Goal: Information Seeking & Learning: Learn about a topic

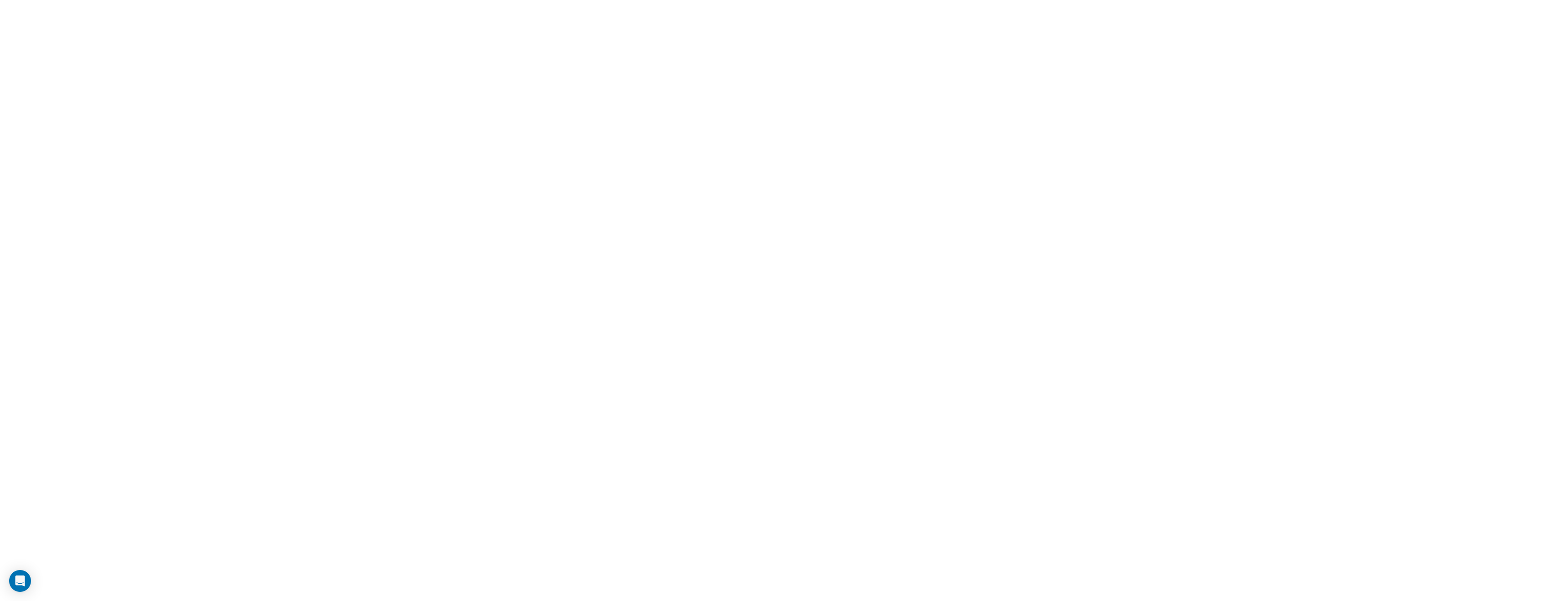
type input "**********"
click at [326, 0] on html "**********" at bounding box center [784, 0] width 1568 height 0
click at [528, 0] on html "Welcome Back, Login Work Email Continue By continuing, I agree to the Company's…" at bounding box center [784, 0] width 1568 height 0
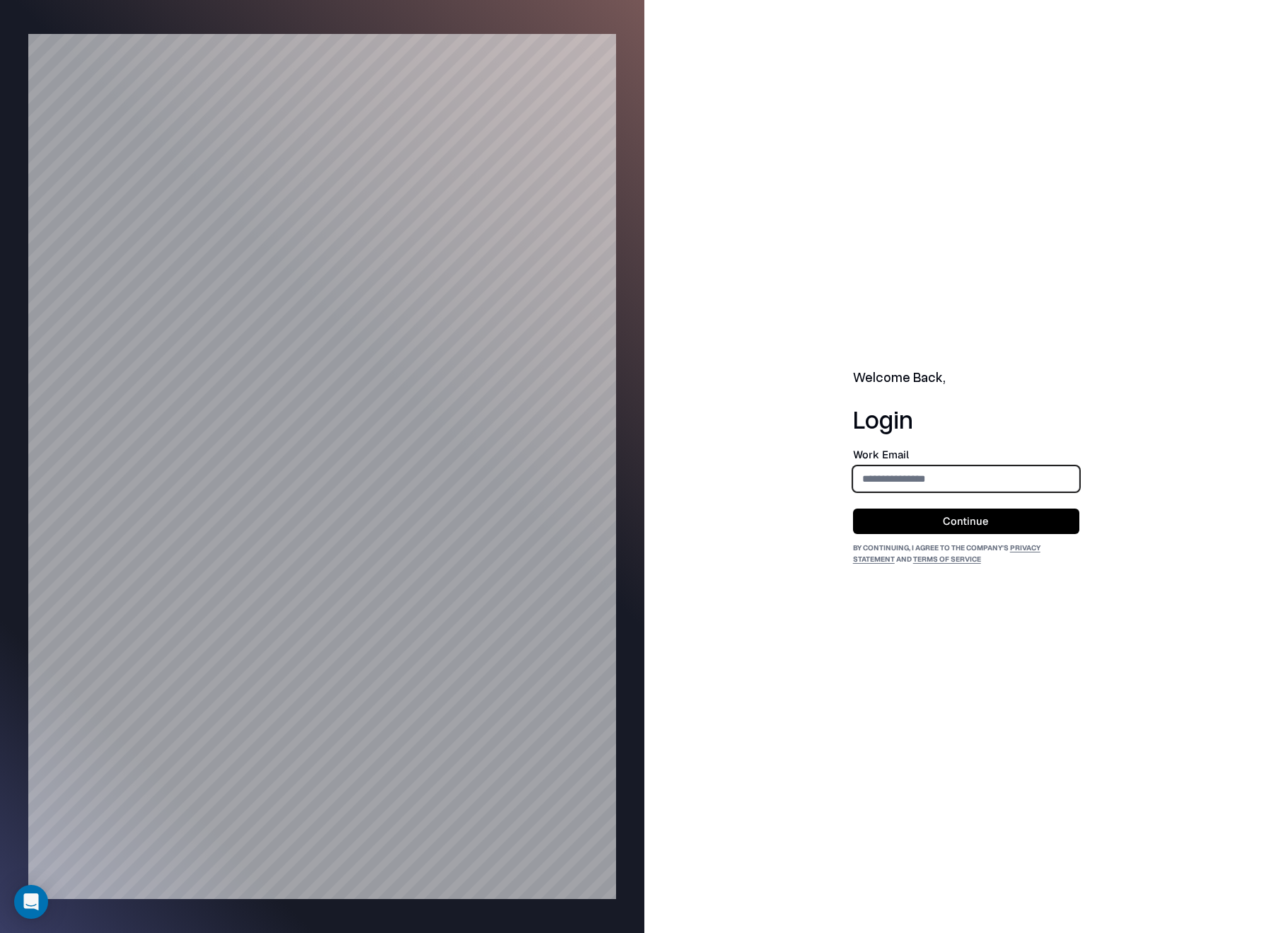
click at [936, 466] on input "email" at bounding box center [966, 479] width 225 height 26
type input "**********"
click at [874, 513] on button "Continue" at bounding box center [966, 520] width 227 height 25
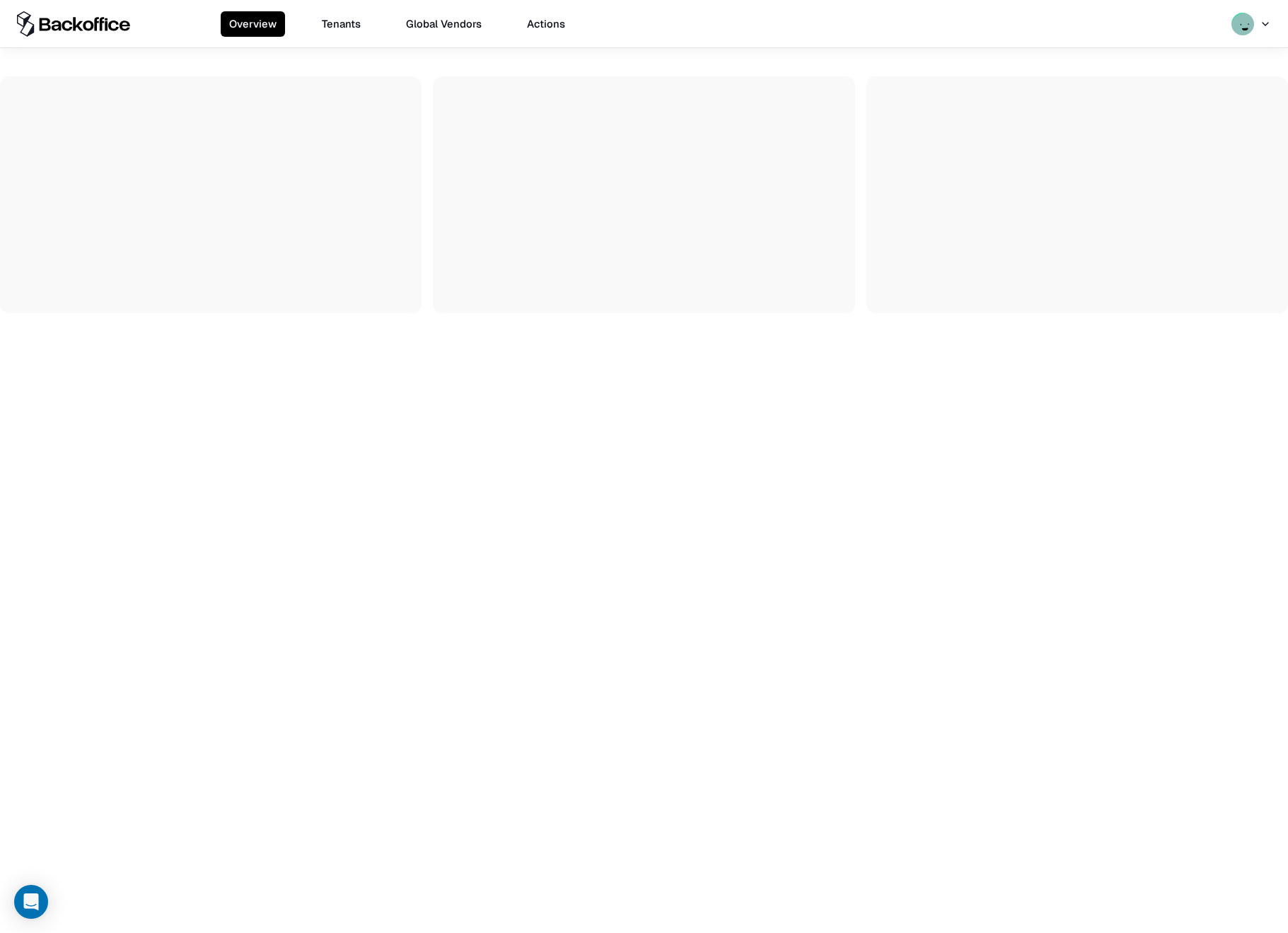
click at [324, 15] on button "Tenants" at bounding box center [341, 24] width 56 height 25
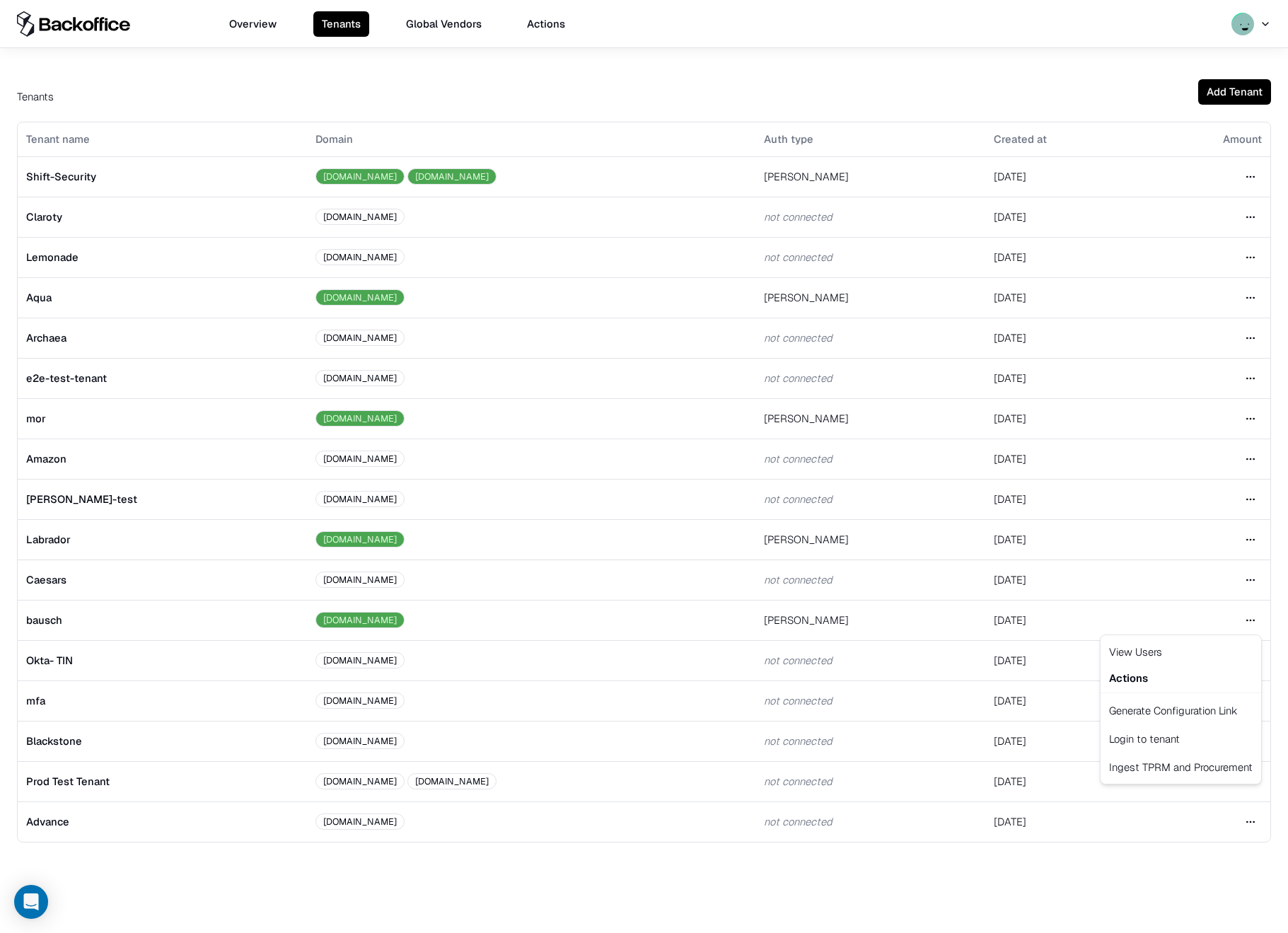
click at [1254, 618] on html "Overview Tenants Global Vendors Actions Tenants Add Tenant Tenant name Domain A…" at bounding box center [644, 466] width 1288 height 933
click at [1181, 737] on div "Login to tenant" at bounding box center [1180, 738] width 155 height 28
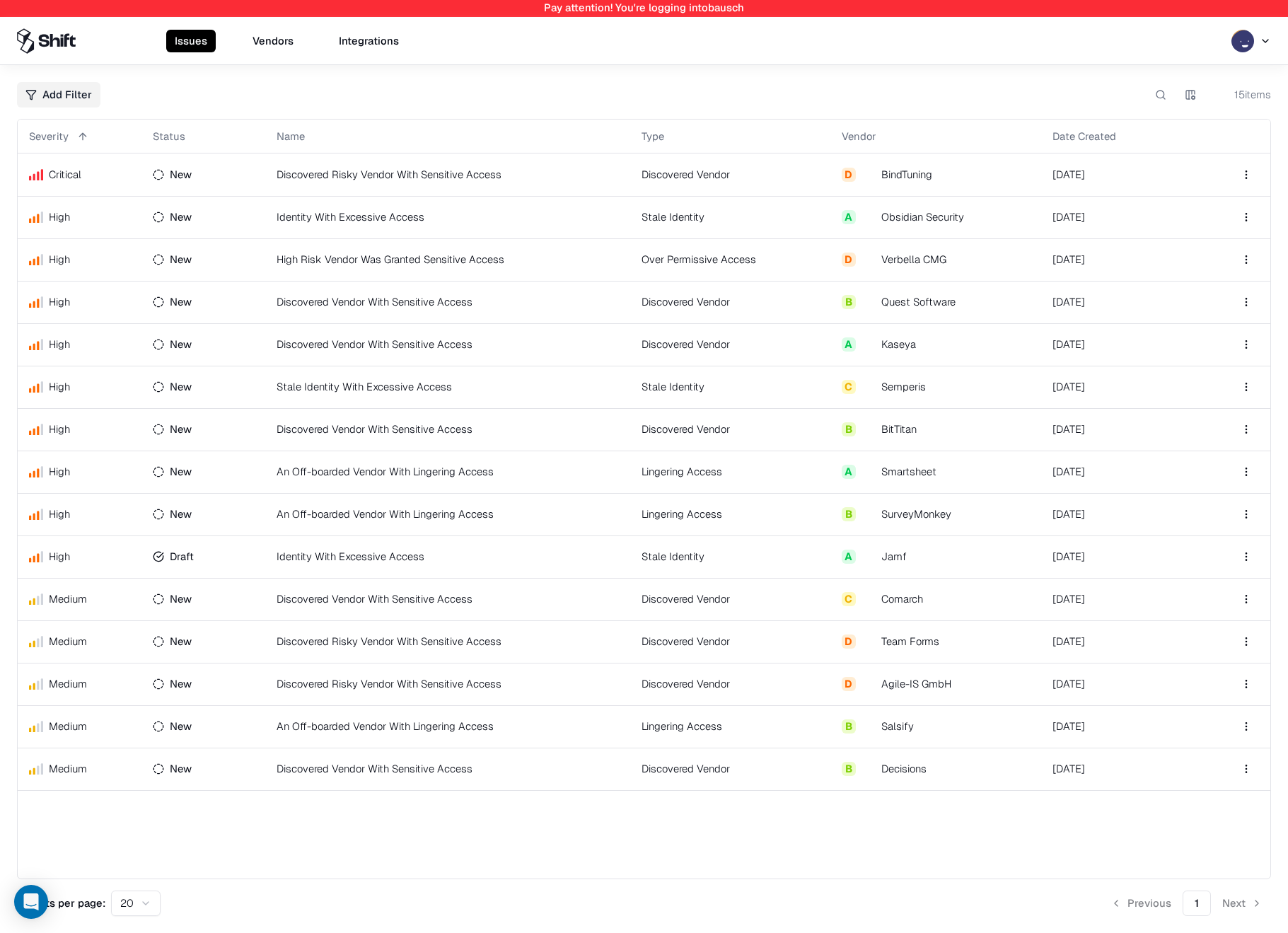
click at [319, 184] on td "Discovered Risky Vendor With Sensitive Access" at bounding box center [448, 174] width 364 height 42
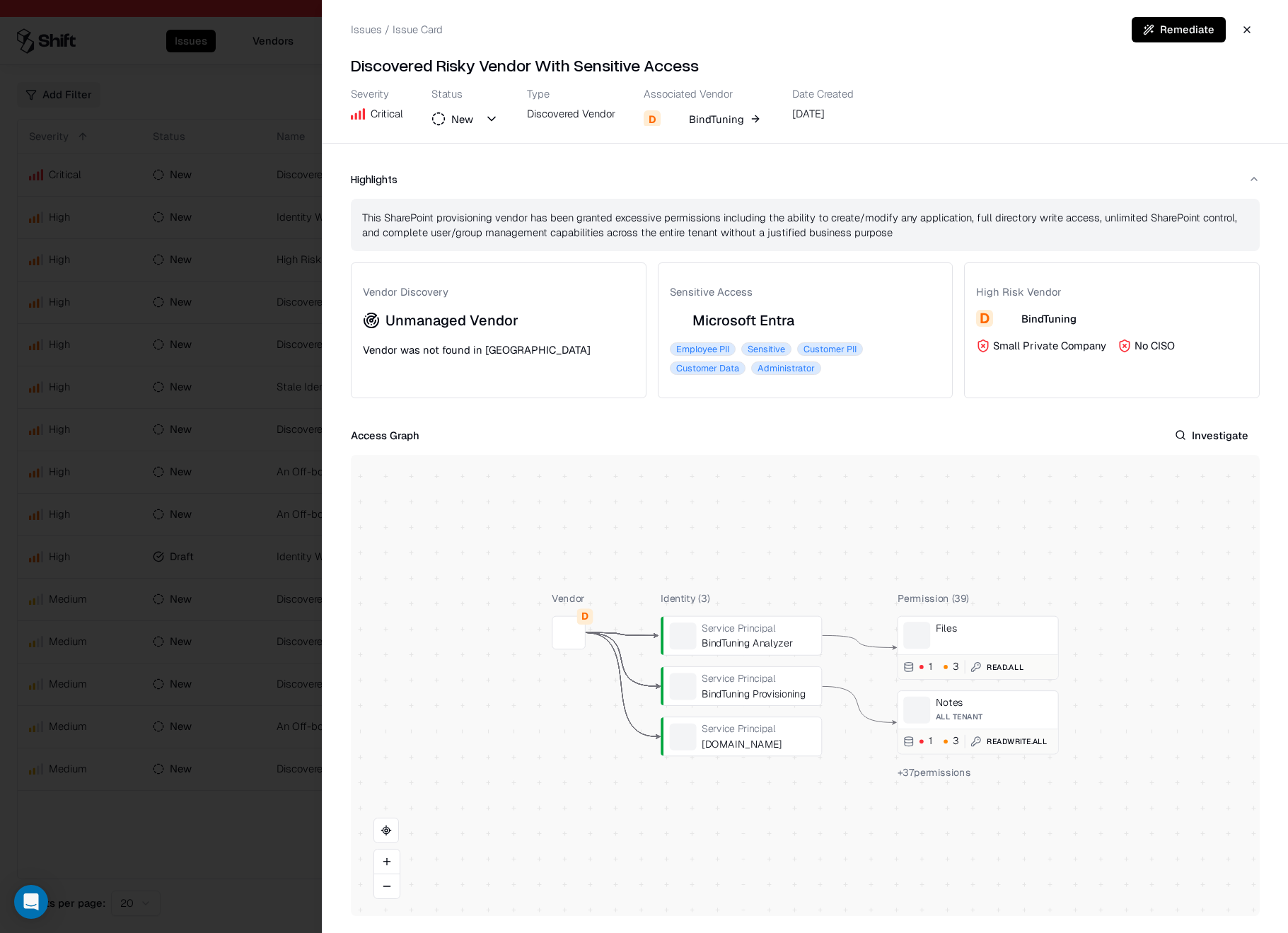
click at [946, 778] on div "+ 37 permissions" at bounding box center [977, 772] width 161 height 15
click at [0, 0] on div at bounding box center [0, 0] width 0 height 0
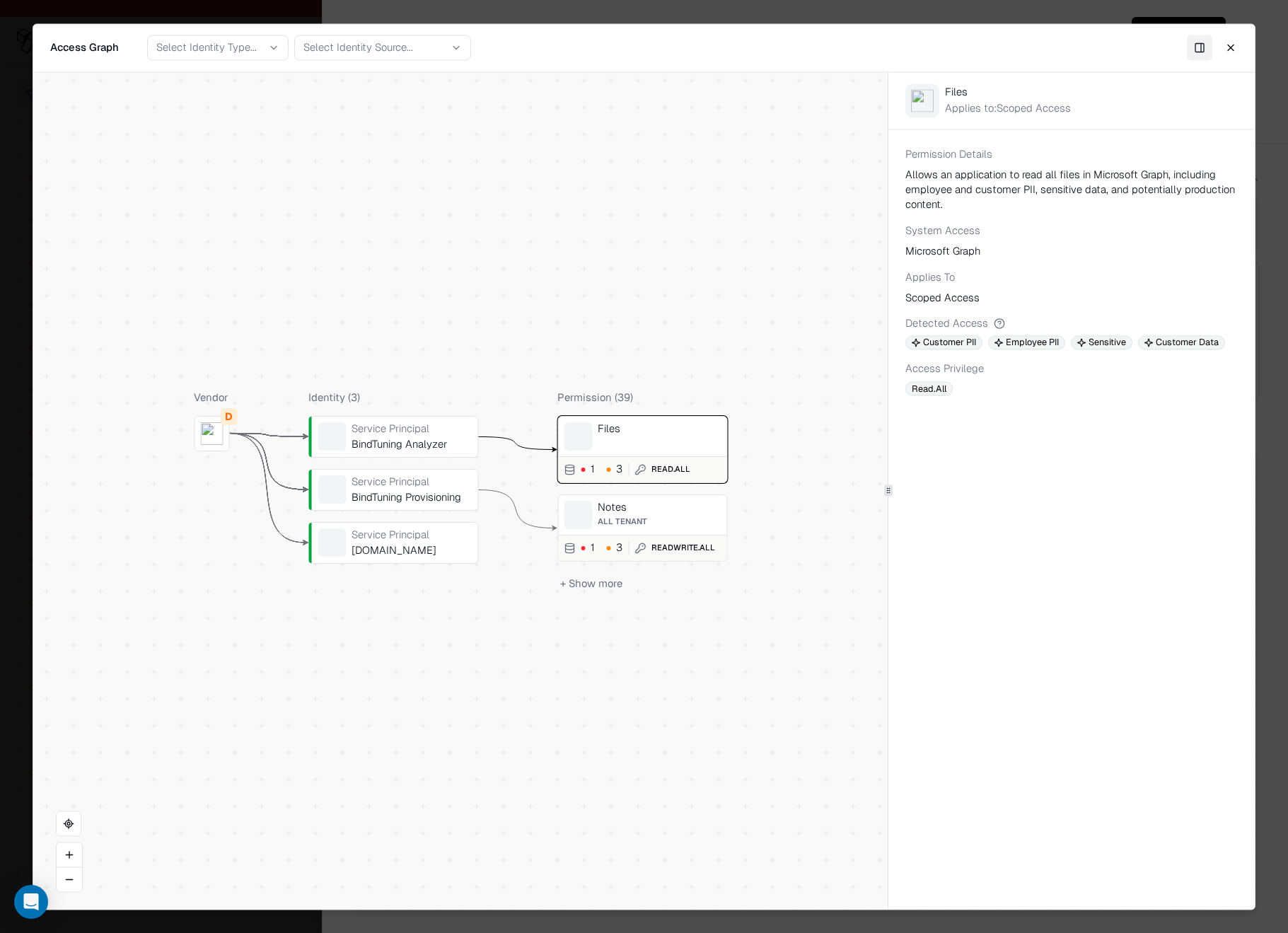
click at [603, 578] on button "+ Show more" at bounding box center [591, 584] width 68 height 21
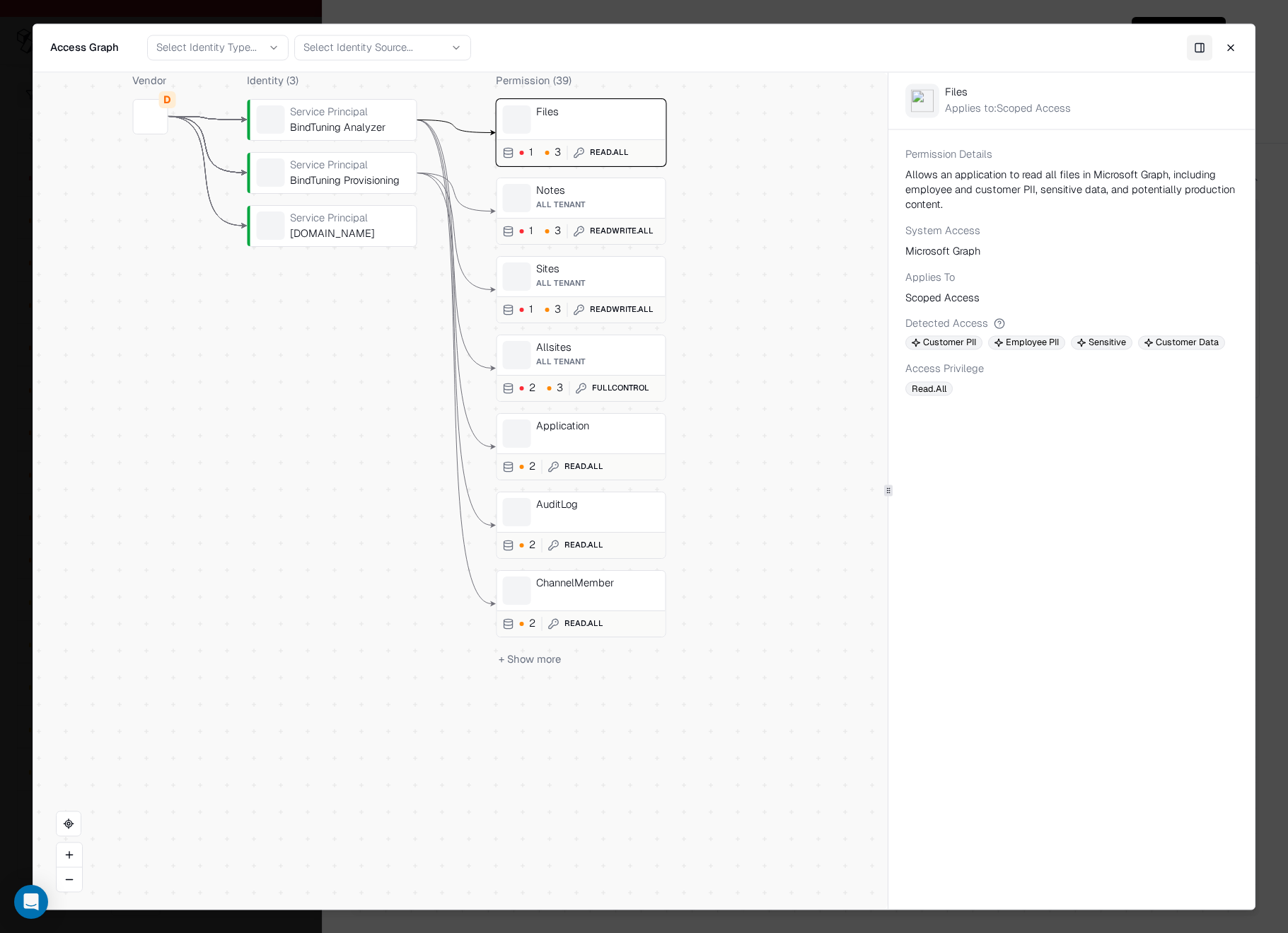
drag, startPoint x: 476, startPoint y: 748, endPoint x: 415, endPoint y: 430, distance: 323.8
click at [579, 199] on span "All Tenant" at bounding box center [561, 204] width 49 height 9
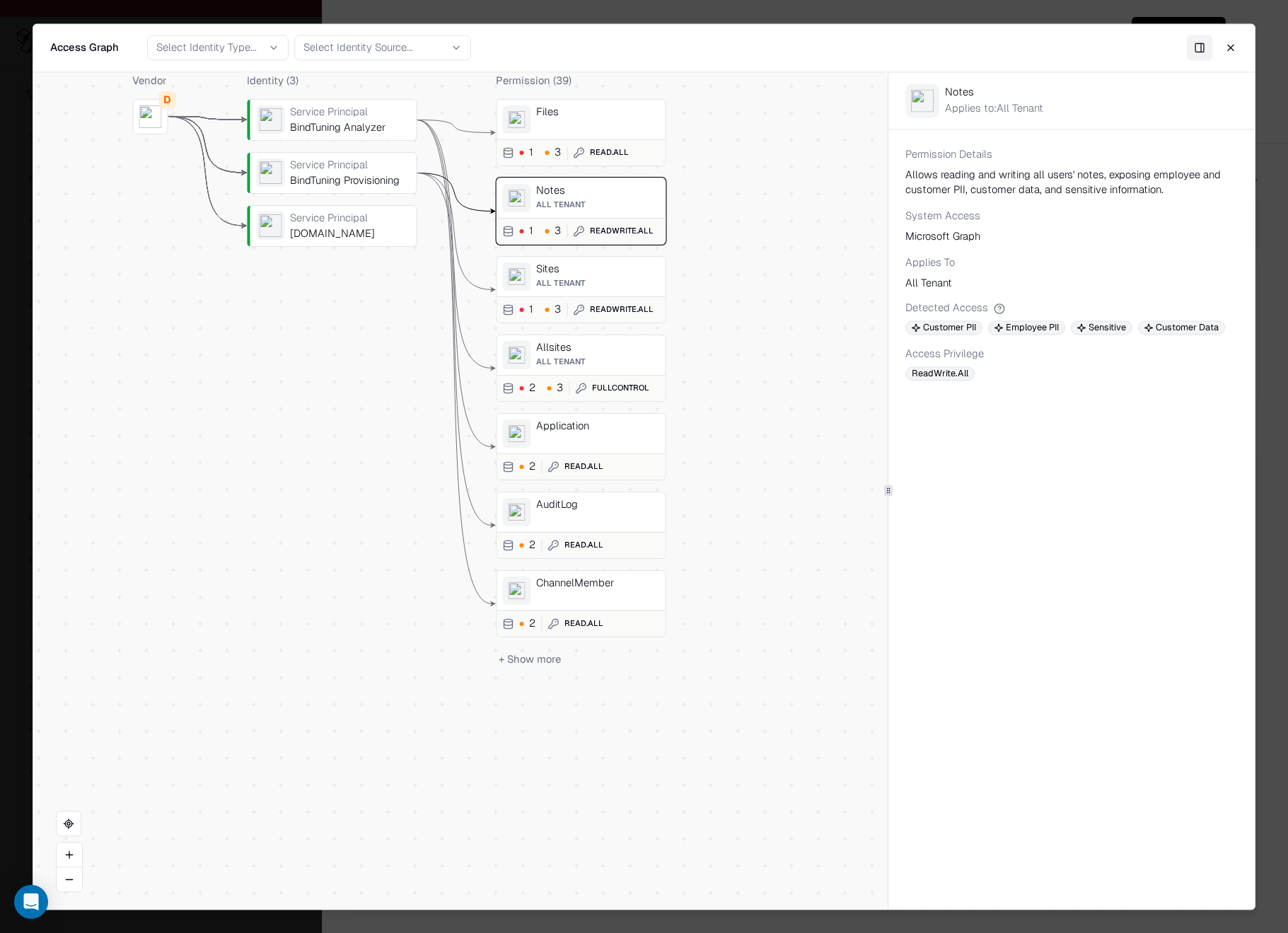
click at [582, 116] on div "Files" at bounding box center [598, 111] width 123 height 12
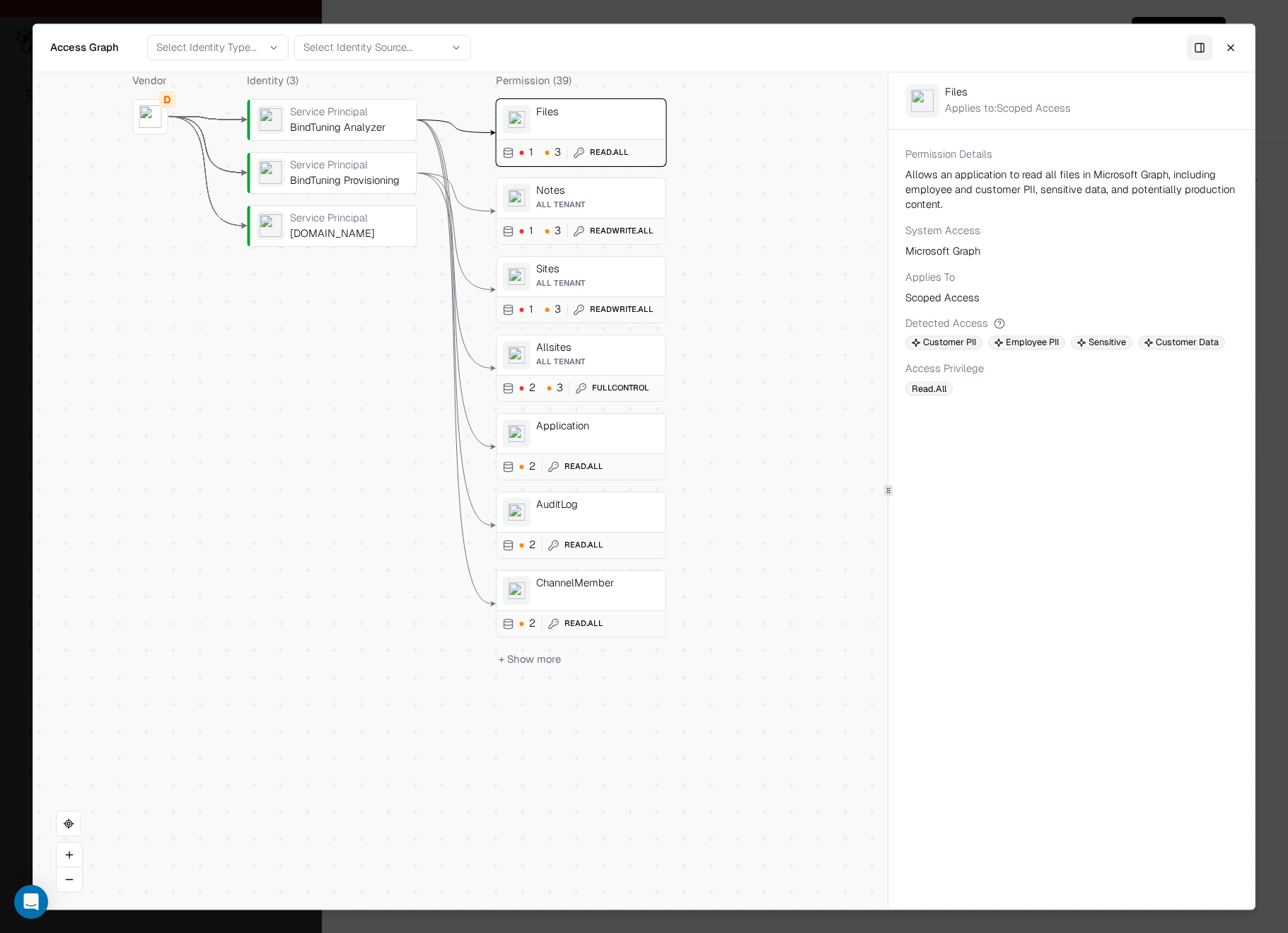
click at [339, 123] on div "BindTuning Analyzer" at bounding box center [349, 127] width 120 height 12
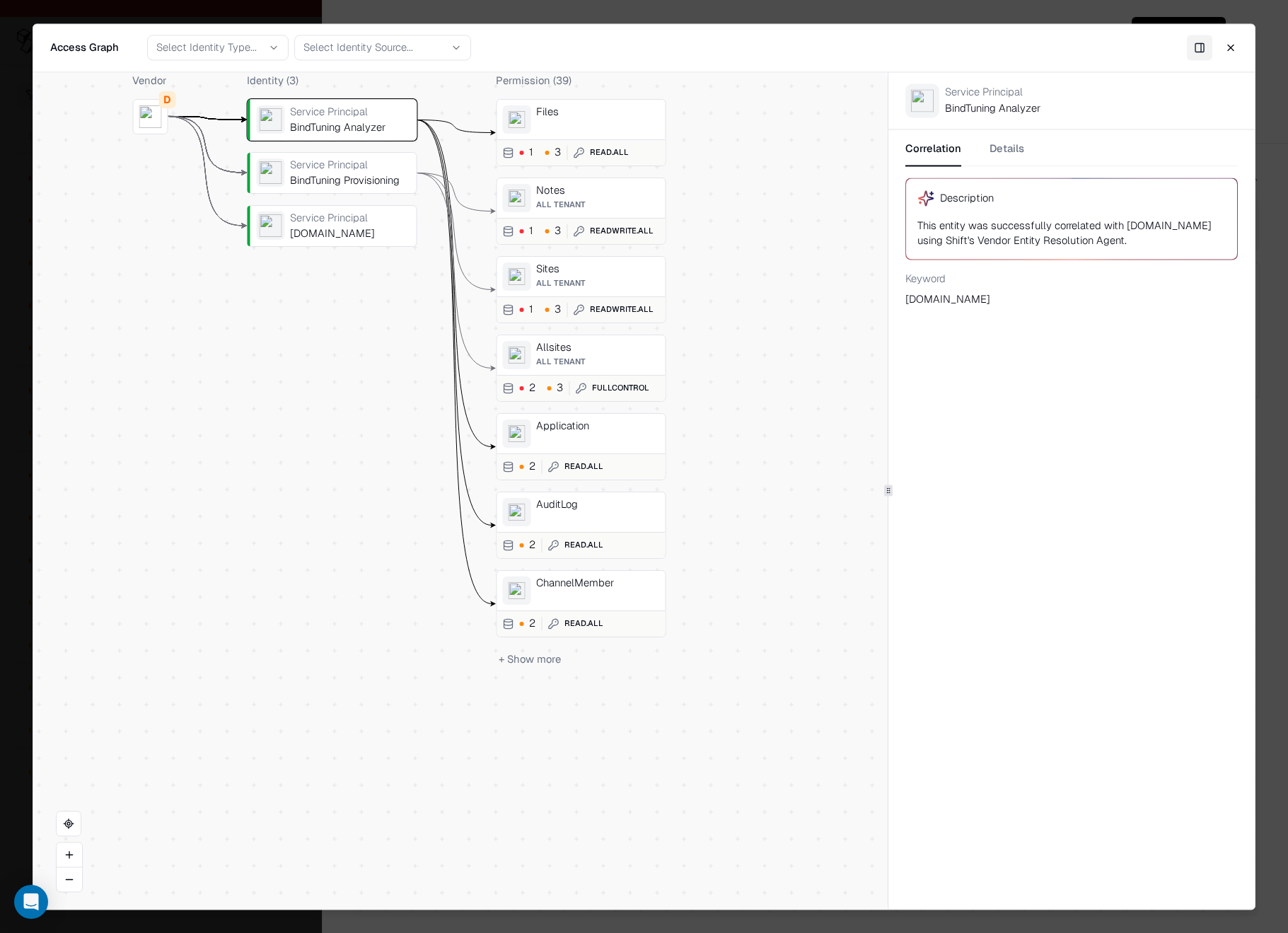
click at [353, 186] on div "BindTuning Provisioning" at bounding box center [349, 179] width 120 height 12
click at [613, 116] on div "Files" at bounding box center [598, 111] width 123 height 12
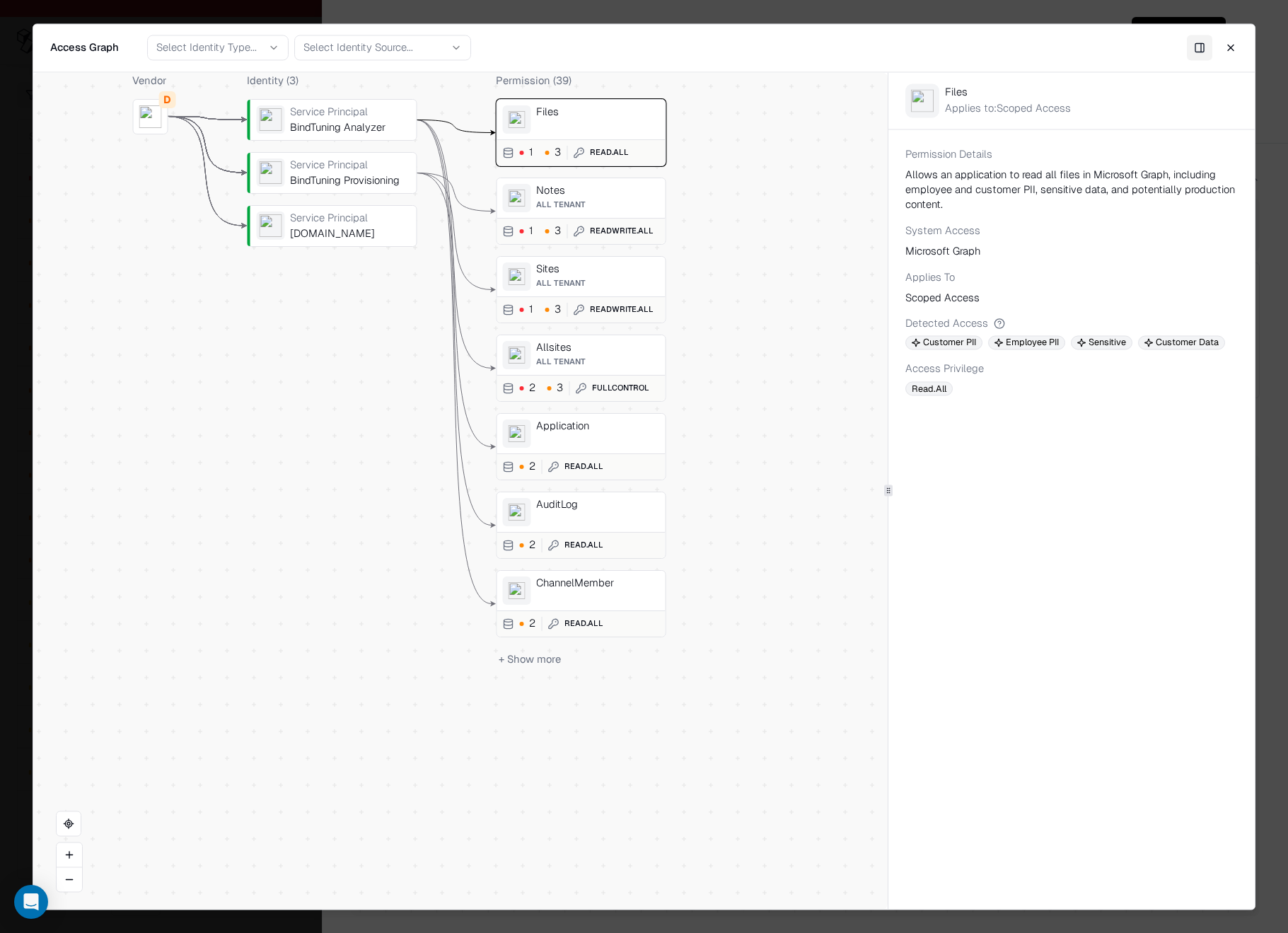
click at [623, 201] on div "All Tenant" at bounding box center [598, 204] width 123 height 9
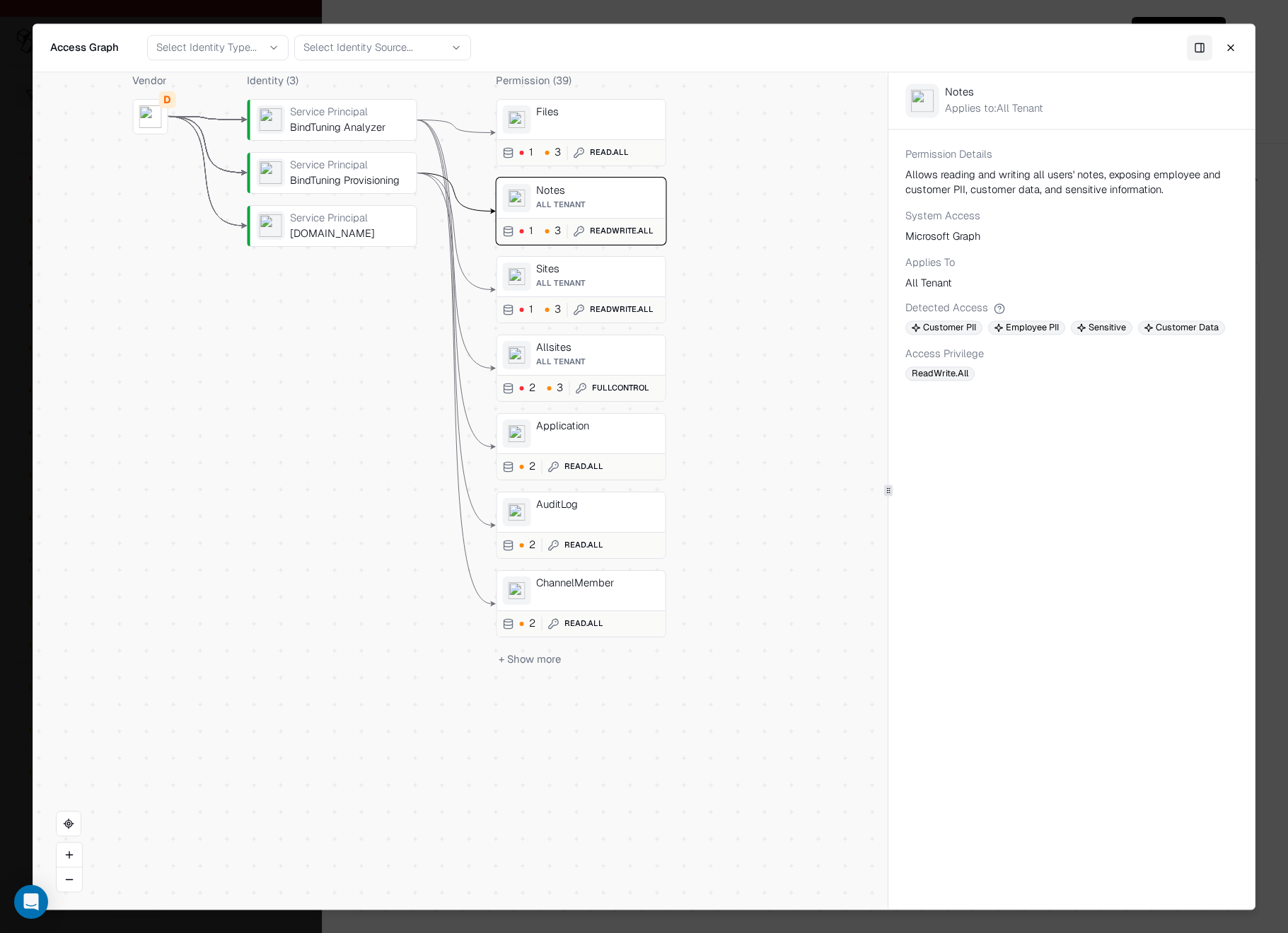
click at [328, 186] on div "BindTuning Provisioning" at bounding box center [349, 179] width 120 height 12
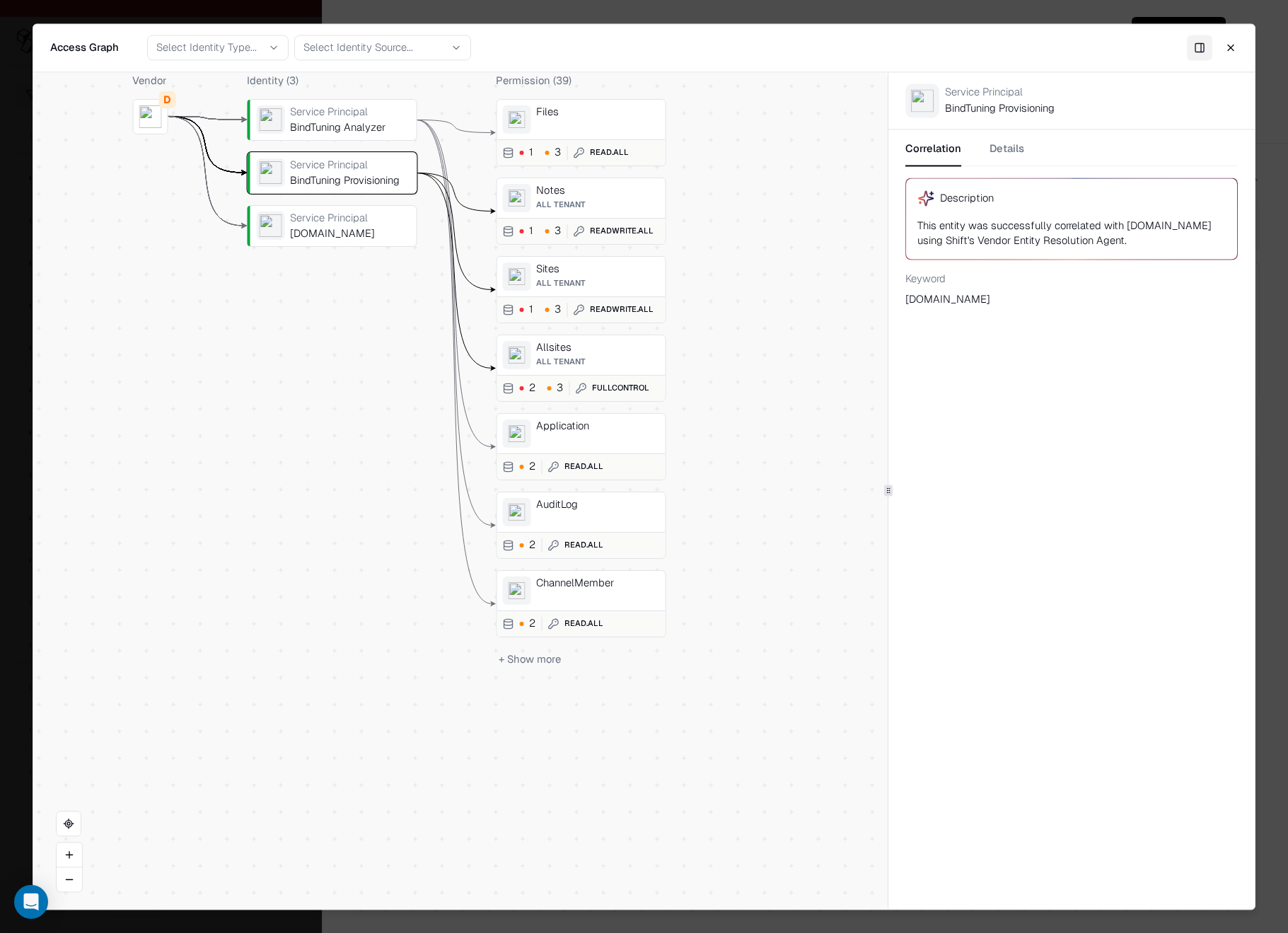
click at [1020, 149] on button "Details" at bounding box center [1007, 153] width 35 height 25
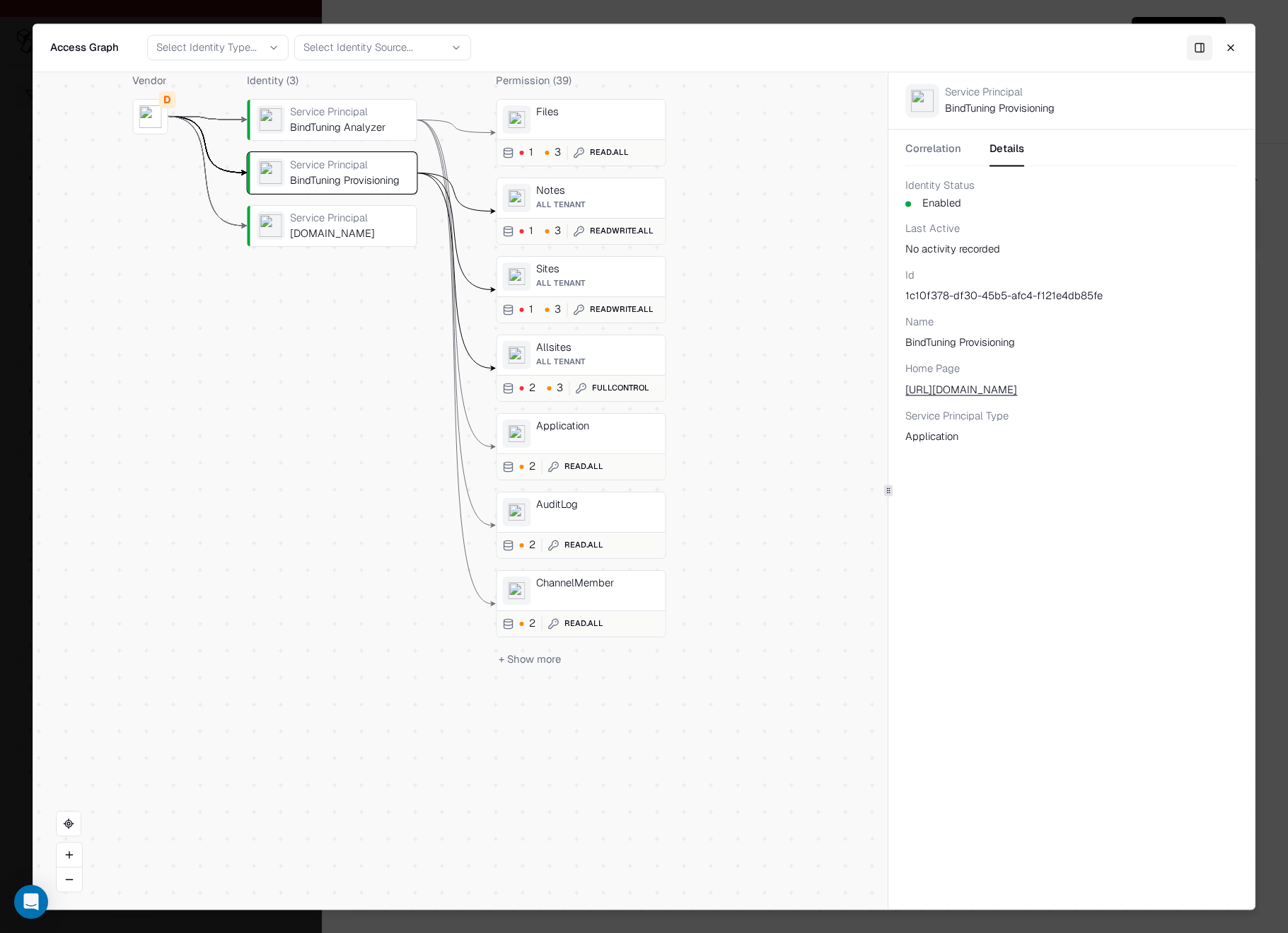
click at [614, 202] on div "All Tenant" at bounding box center [598, 204] width 123 height 9
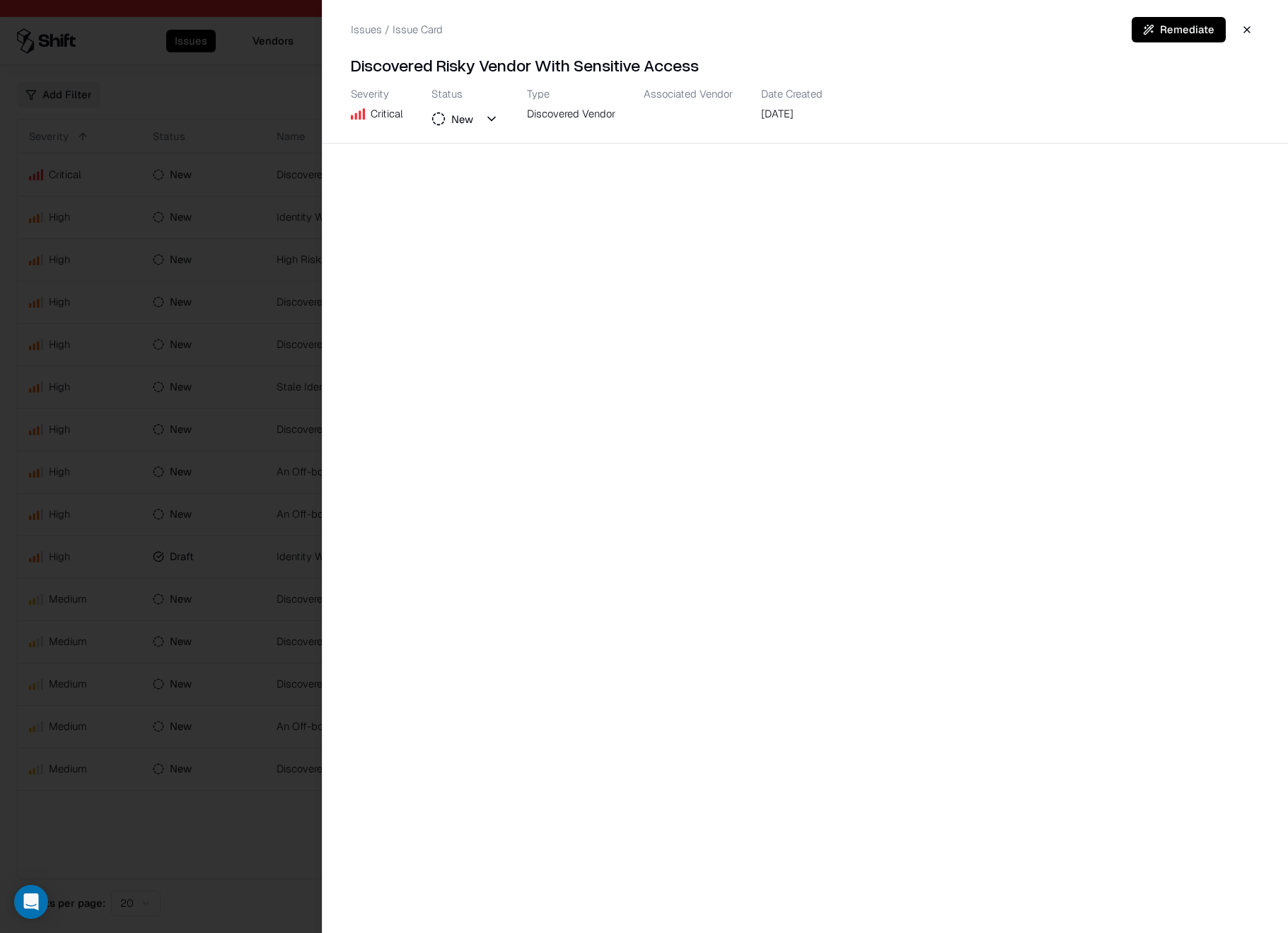
click at [186, 280] on div at bounding box center [644, 466] width 1288 height 933
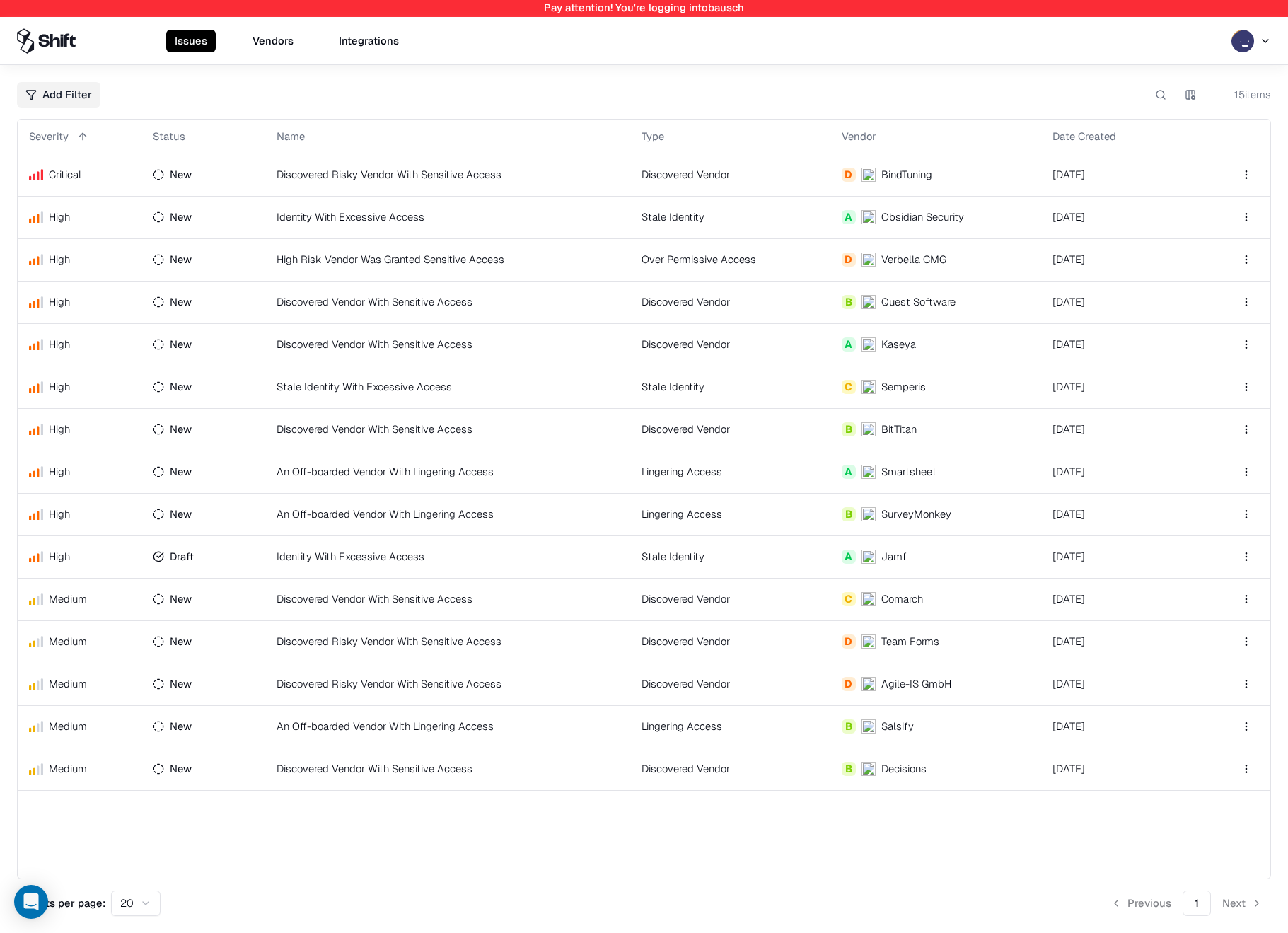
click at [274, 17] on div "Issues Vendors Integrations" at bounding box center [644, 41] width 1288 height 48
click at [274, 19] on div "Issues Vendors Integrations" at bounding box center [644, 41] width 1288 height 48
click at [278, 48] on button "Vendors" at bounding box center [272, 41] width 58 height 23
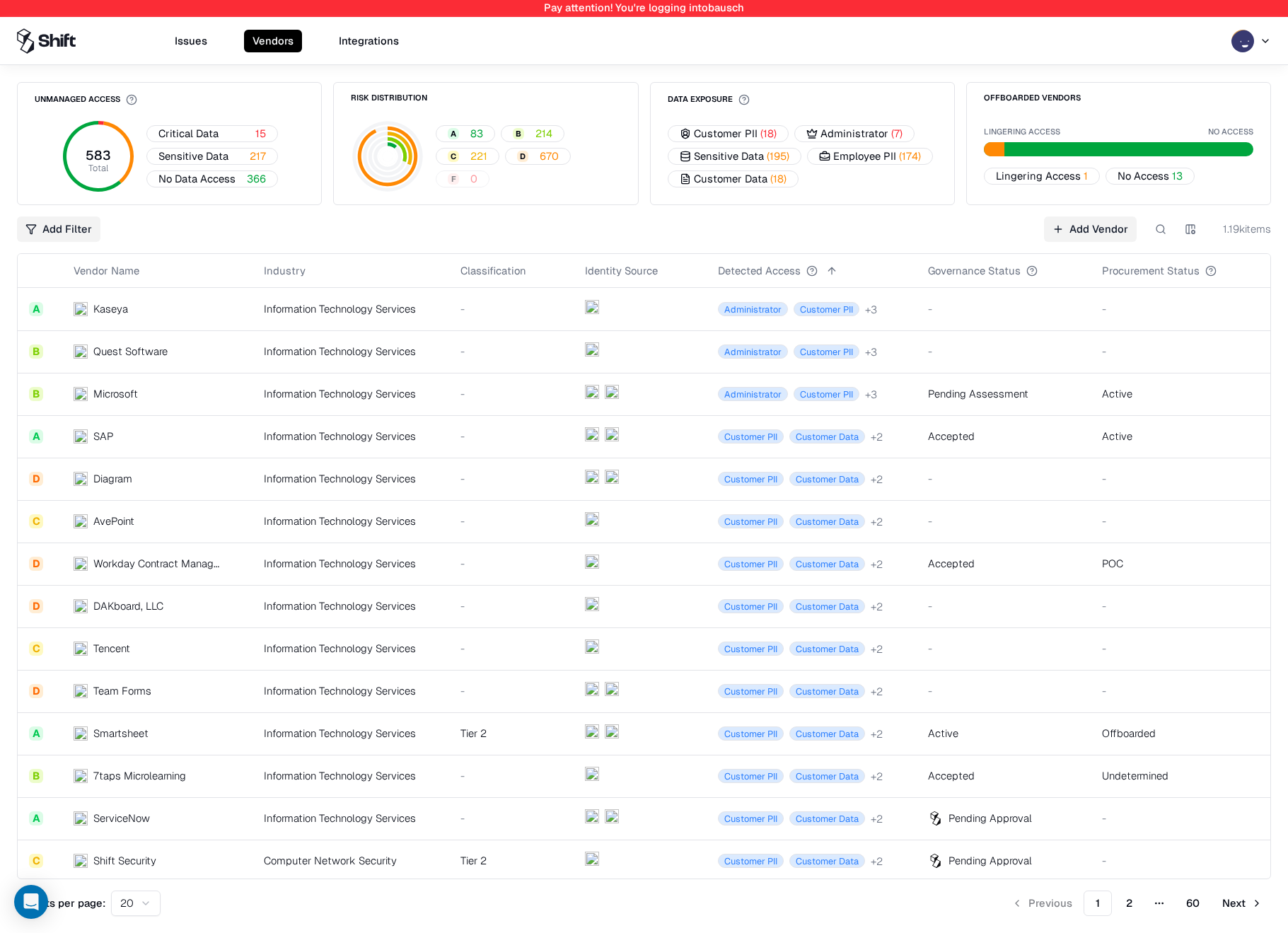
click at [415, 379] on td "Information Technology Services" at bounding box center [349, 394] width 195 height 42
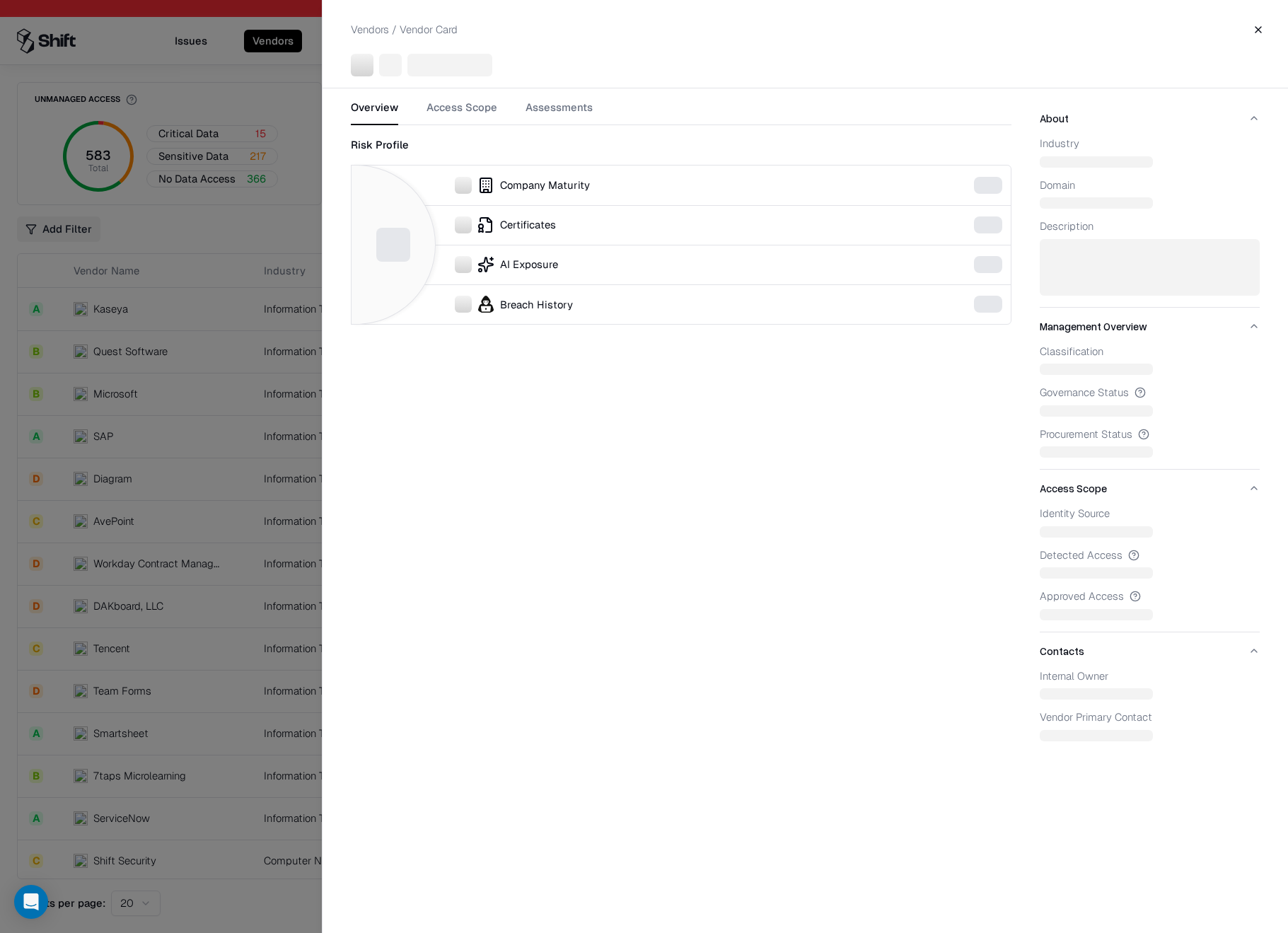
click at [239, 483] on div at bounding box center [644, 466] width 1288 height 933
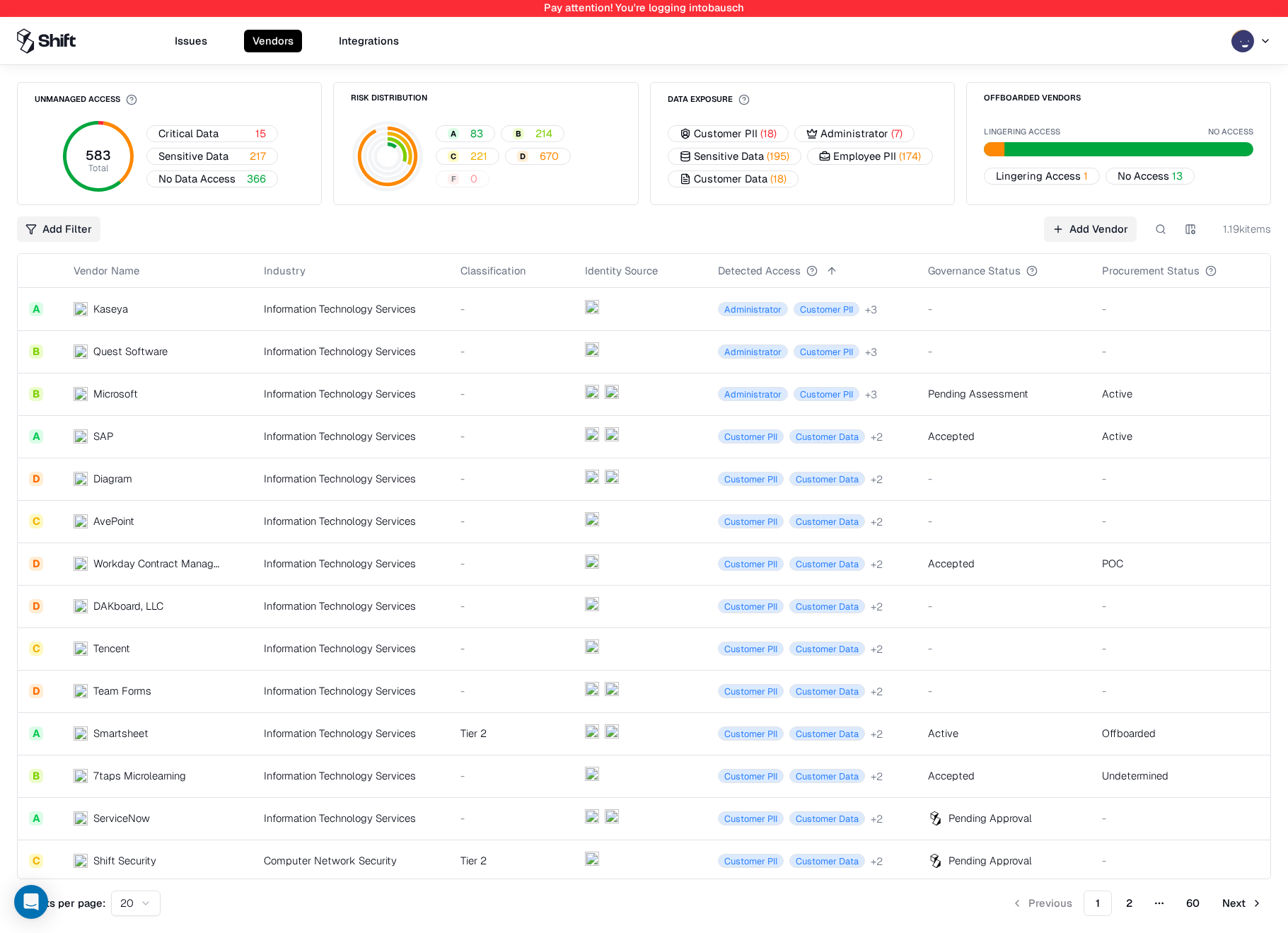
click at [244, 444] on td "SAP" at bounding box center [158, 436] width 191 height 42
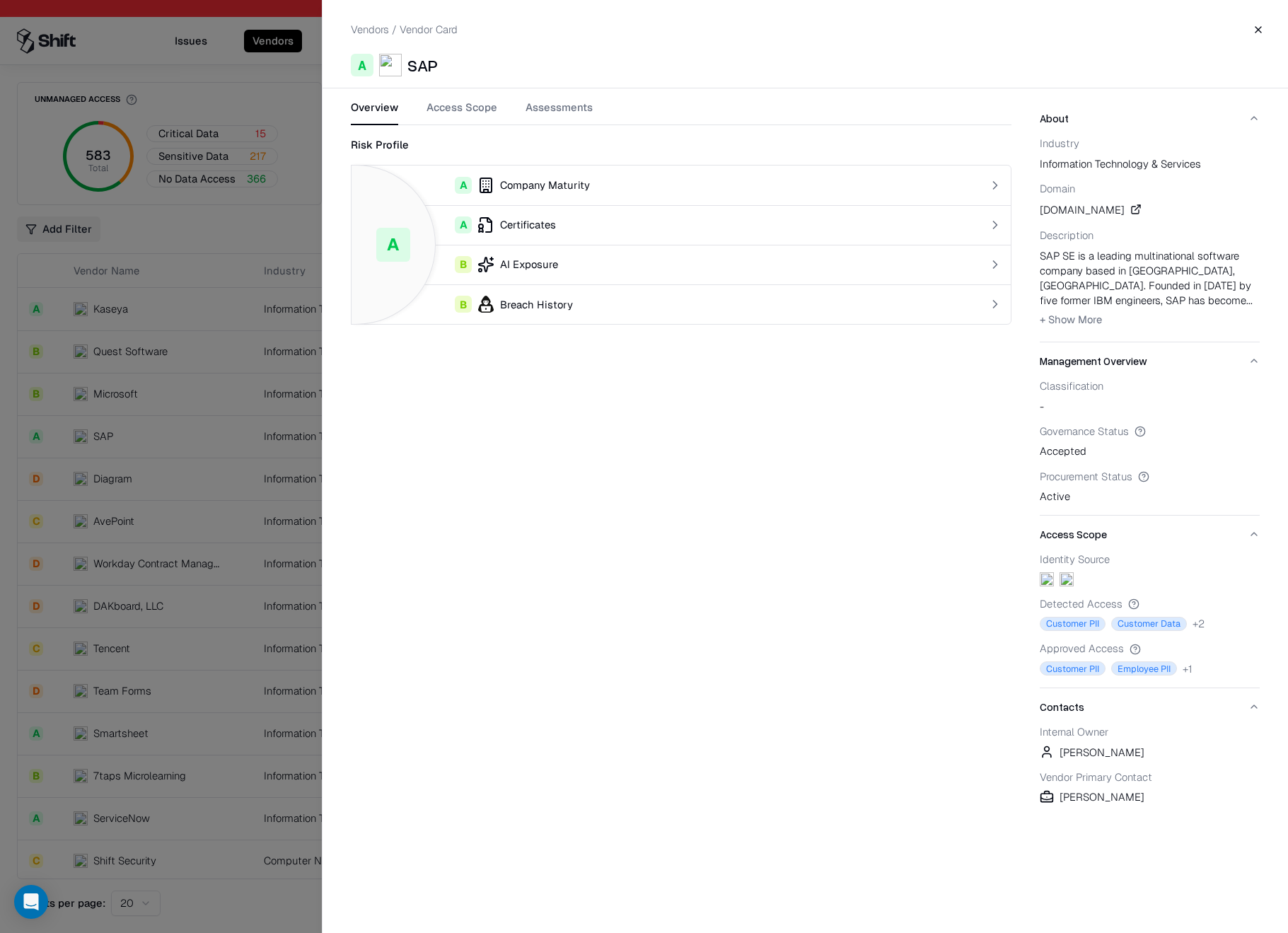
click at [427, 111] on button "Access Scope" at bounding box center [462, 112] width 71 height 25
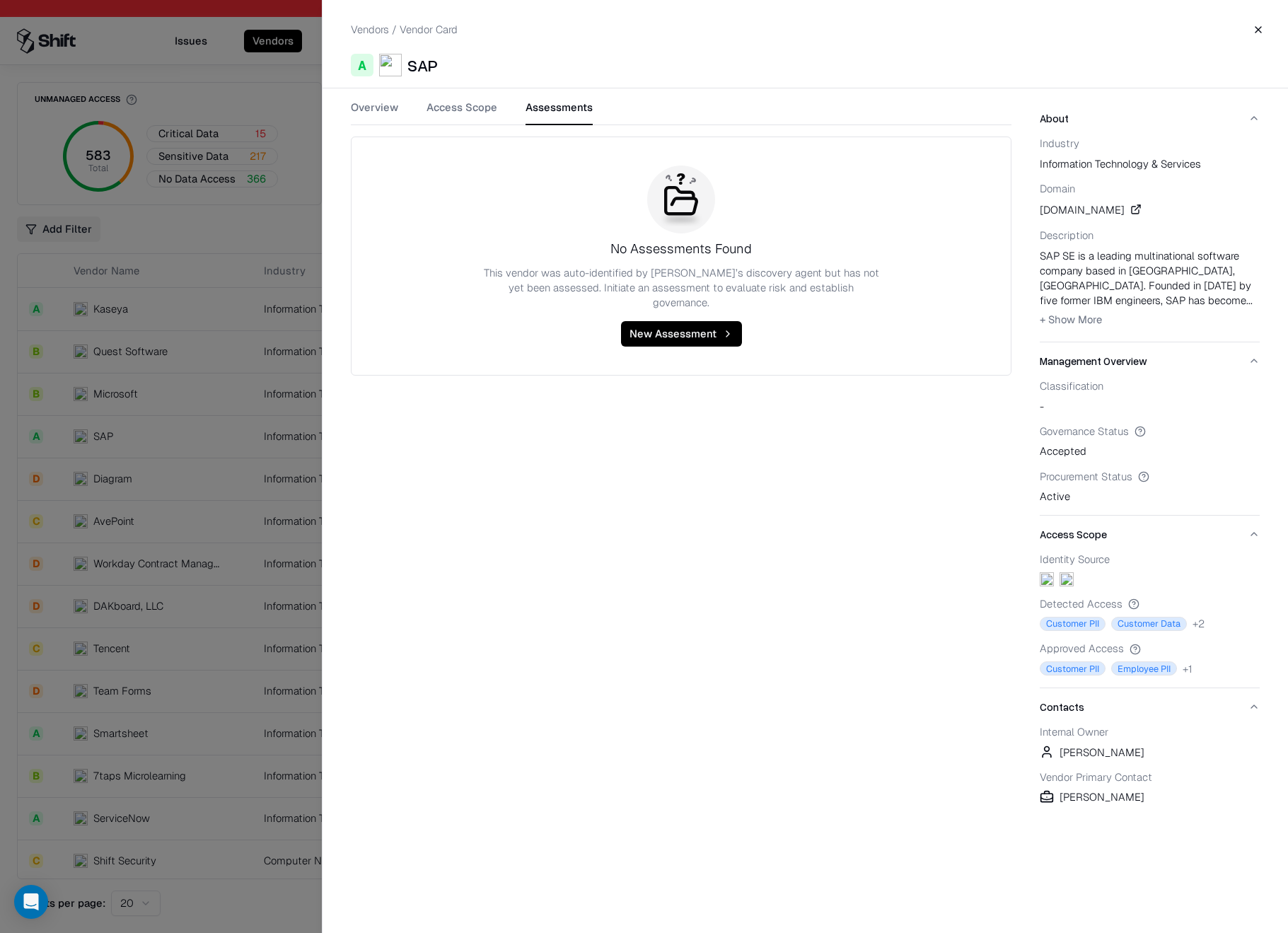
click at [585, 110] on button "Assessments" at bounding box center [558, 112] width 67 height 25
click at [474, 103] on button "Access Scope" at bounding box center [462, 112] width 71 height 25
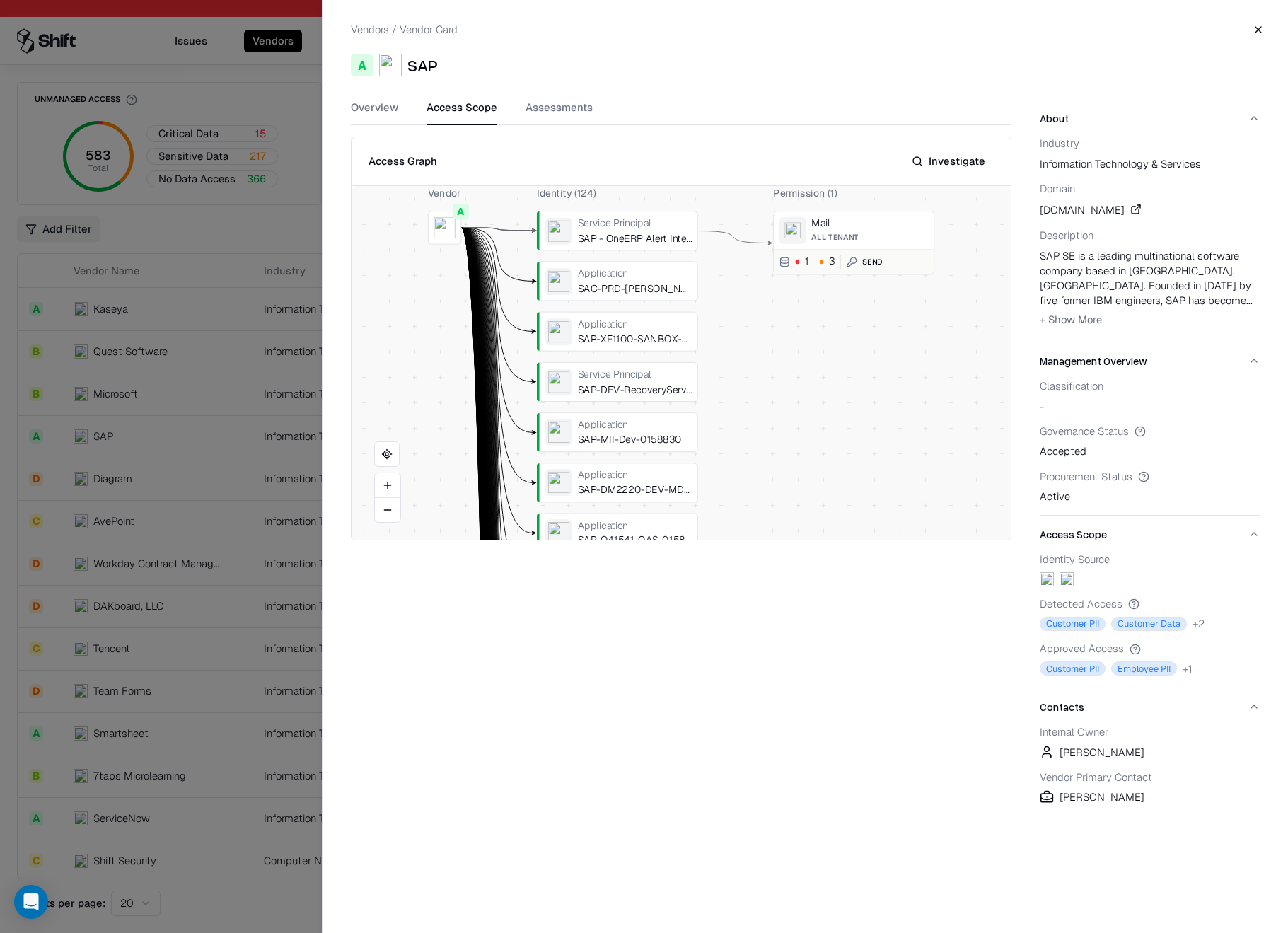
click at [73, 491] on div at bounding box center [644, 466] width 1288 height 933
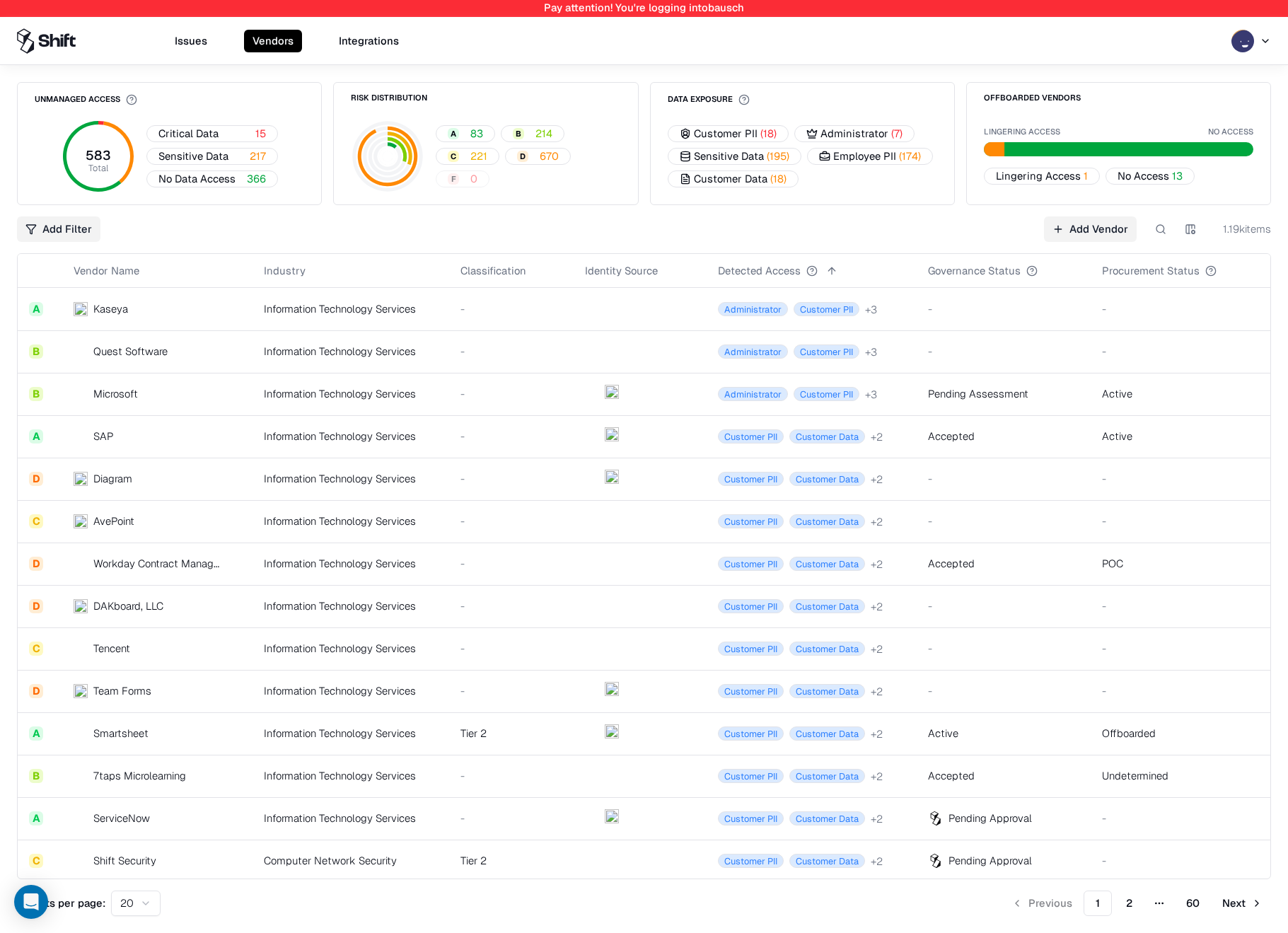
click at [185, 683] on div "Team Forms" at bounding box center [147, 690] width 147 height 15
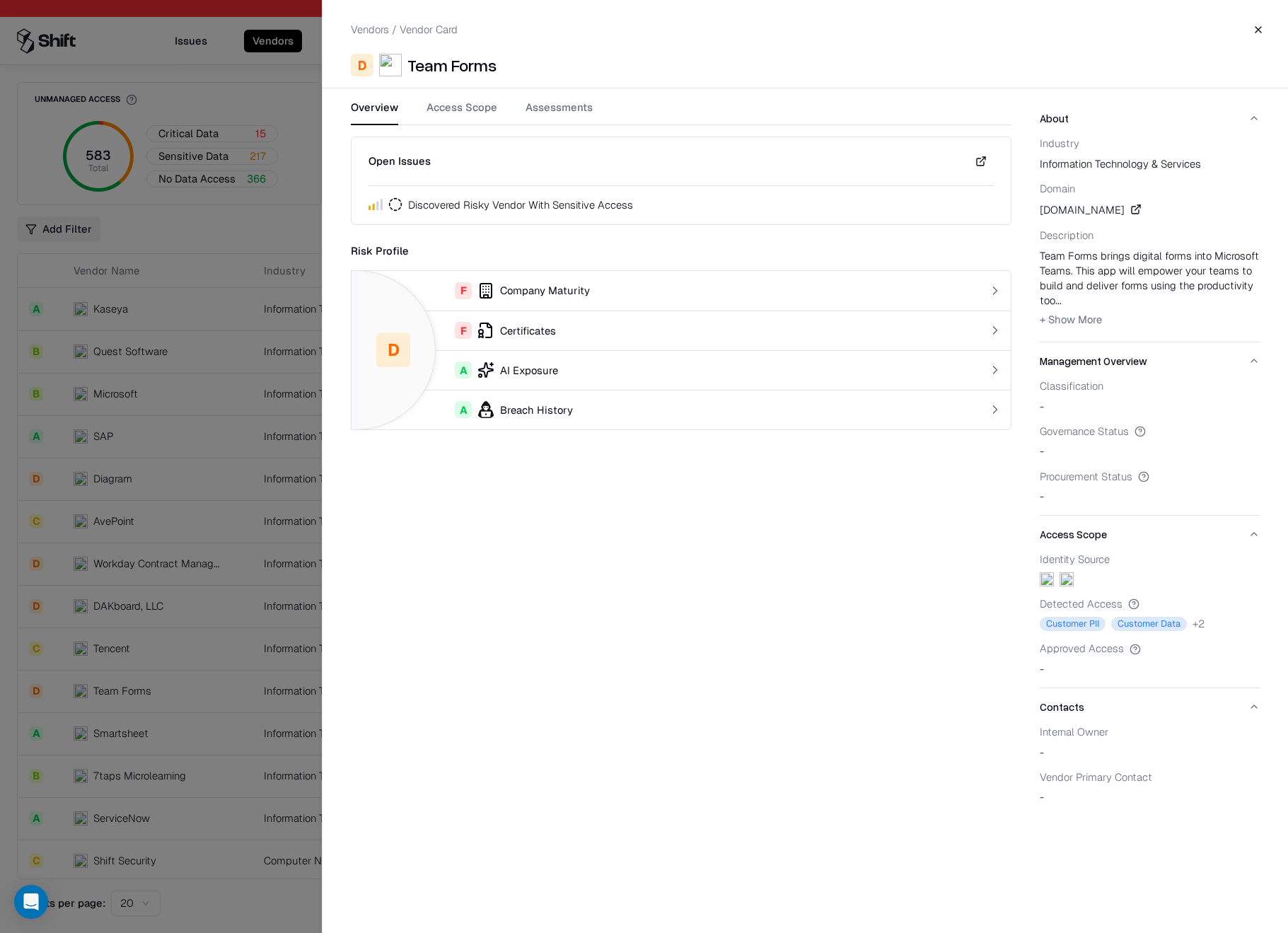
click at [476, 101] on button "Access Scope" at bounding box center [462, 112] width 71 height 25
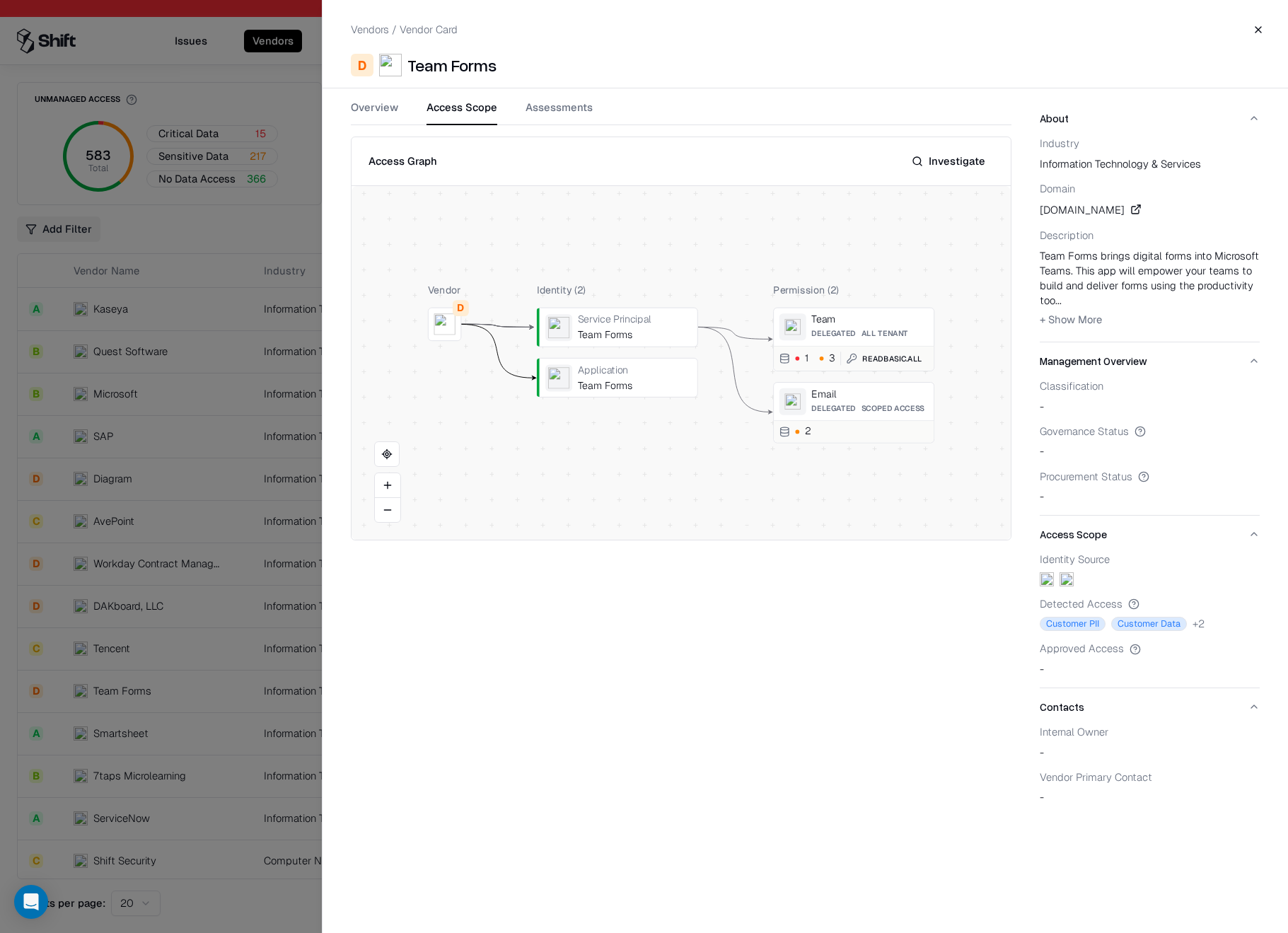
click at [958, 163] on button "Investigate" at bounding box center [948, 161] width 91 height 25
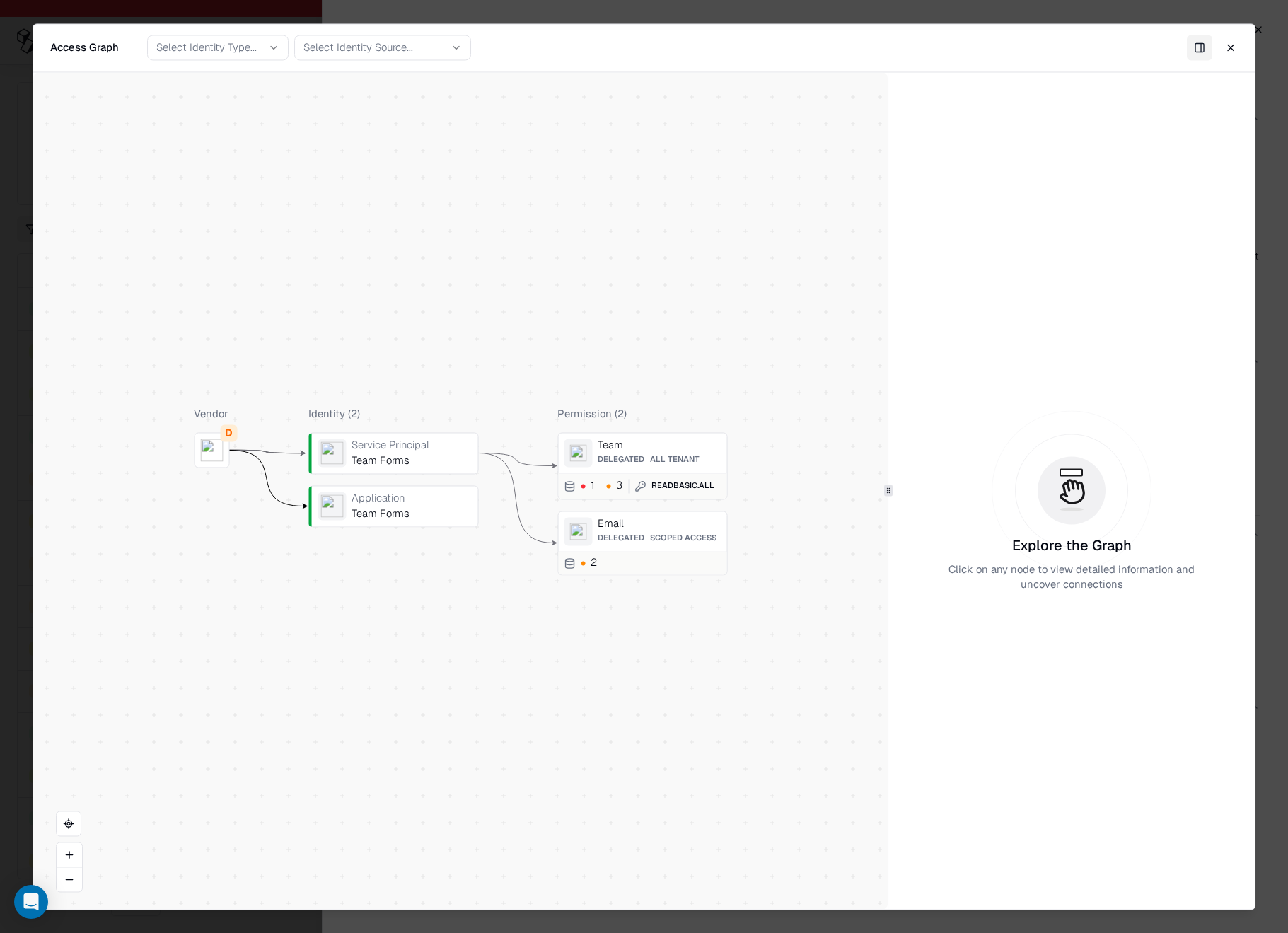
click at [632, 447] on div "Team" at bounding box center [659, 444] width 123 height 12
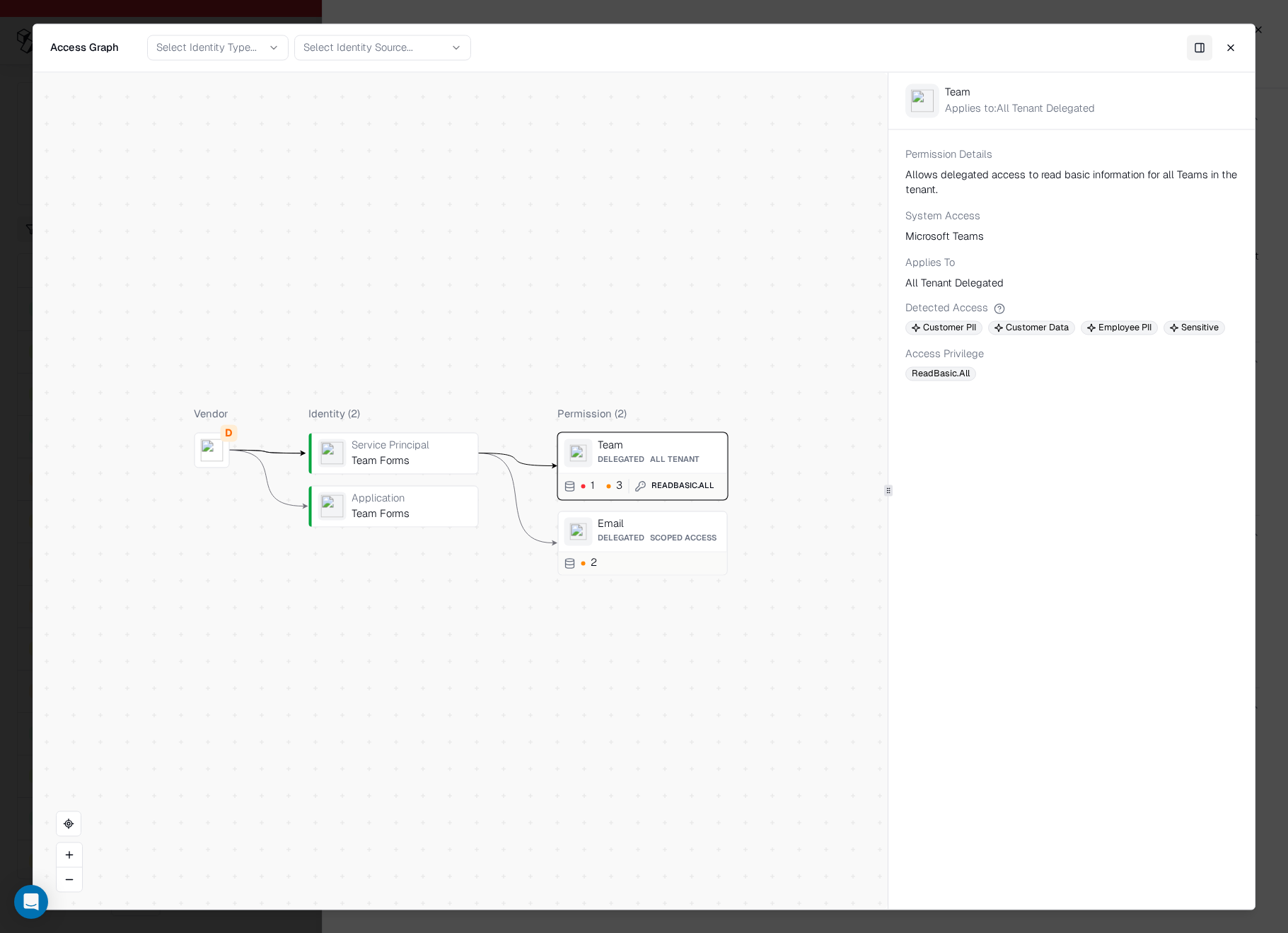
click at [675, 525] on div "Email" at bounding box center [659, 522] width 123 height 12
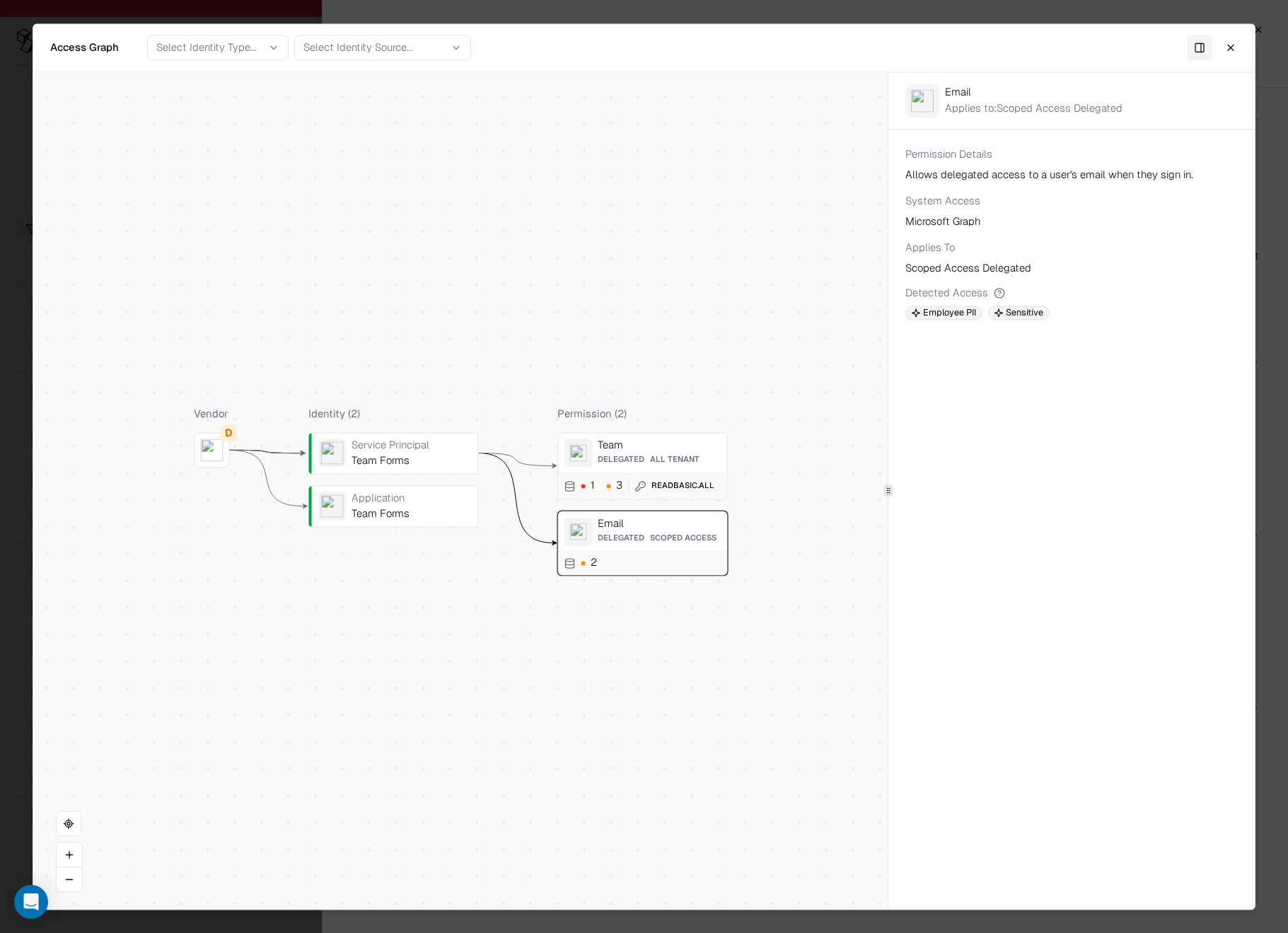
click at [680, 455] on span "All Tenant" at bounding box center [674, 460] width 49 height 9
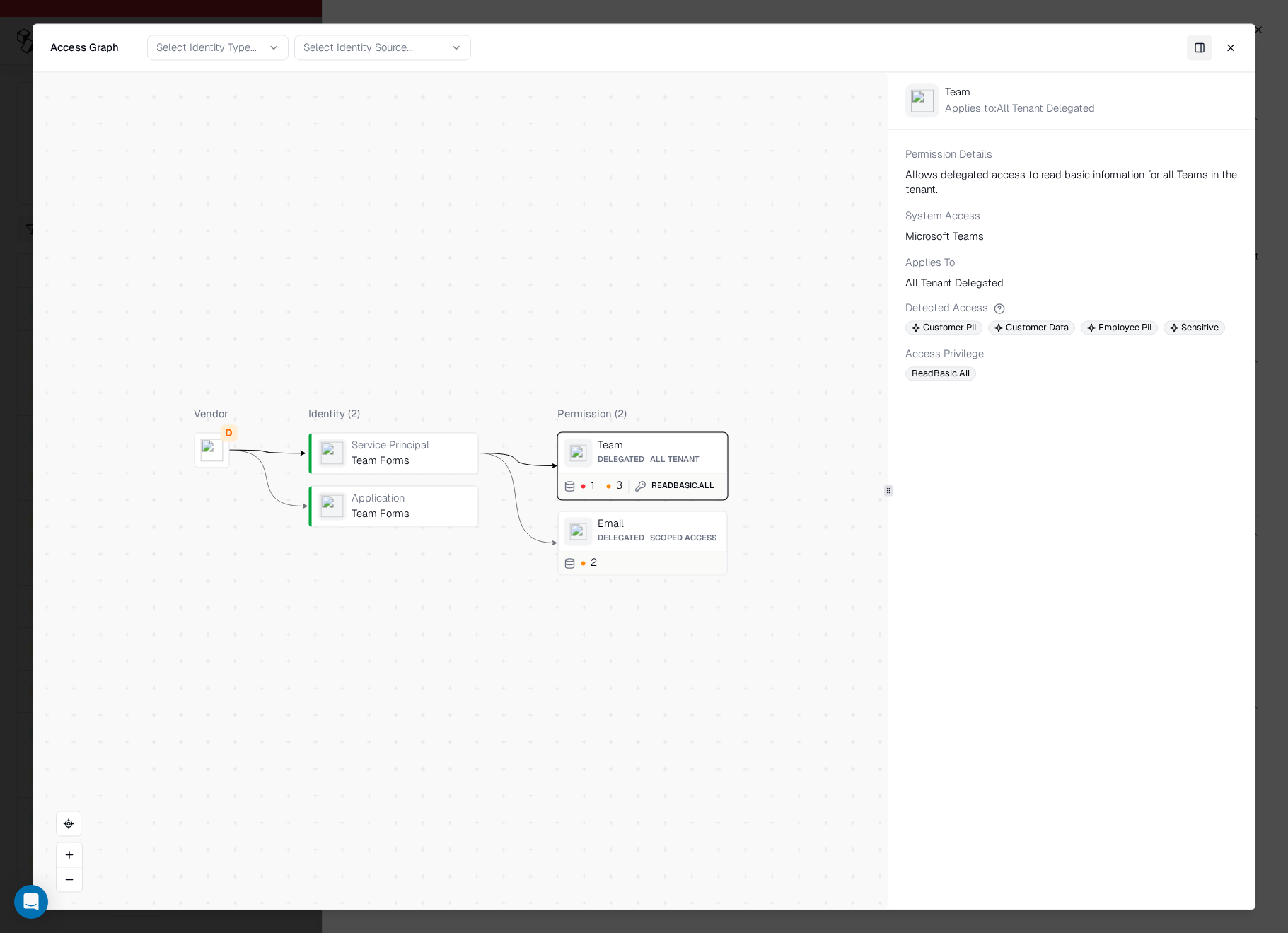
click at [669, 519] on div "Email" at bounding box center [659, 522] width 123 height 12
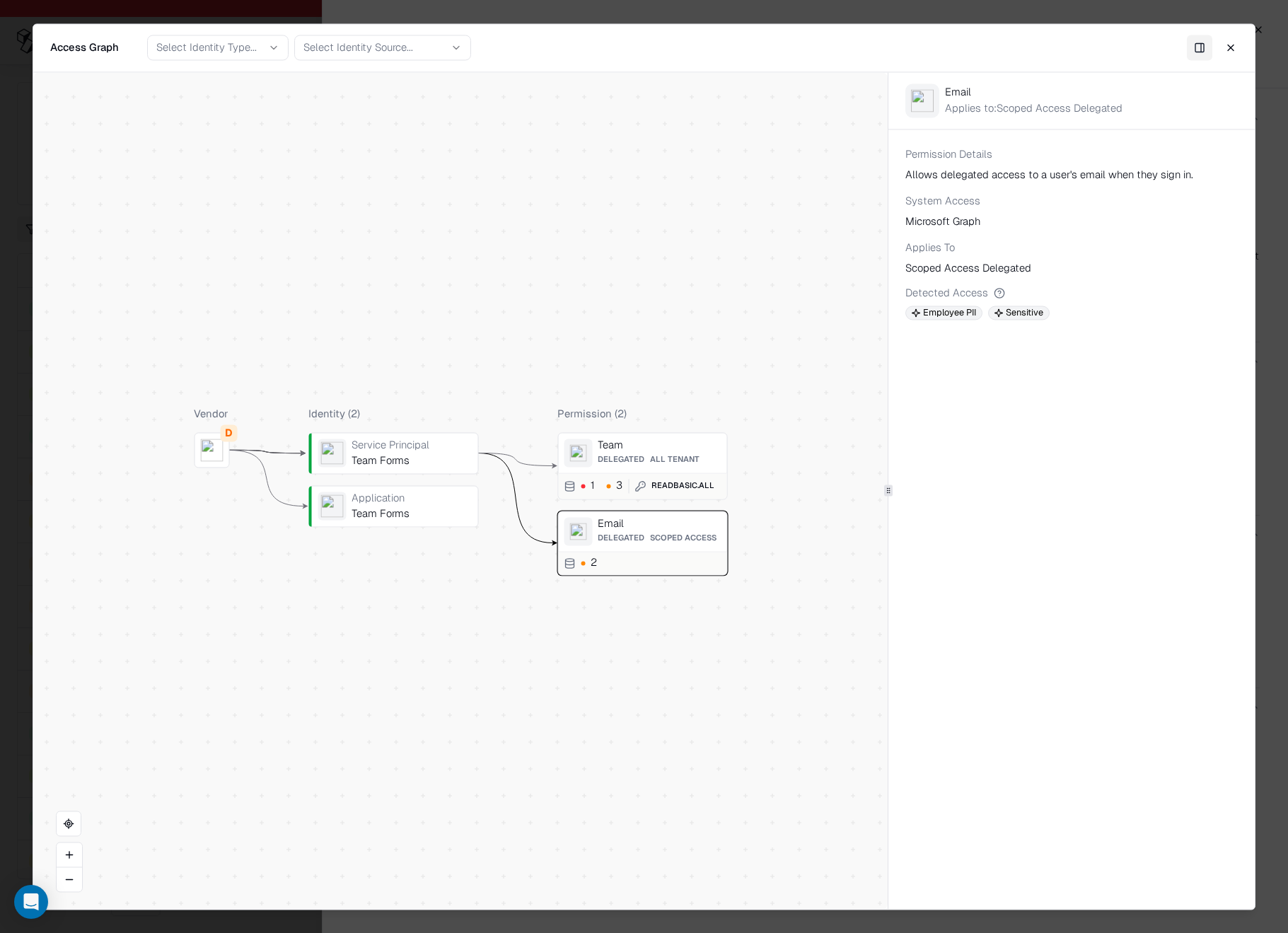
click at [658, 452] on div "Team Delegated All Tenant" at bounding box center [659, 452] width 123 height 28
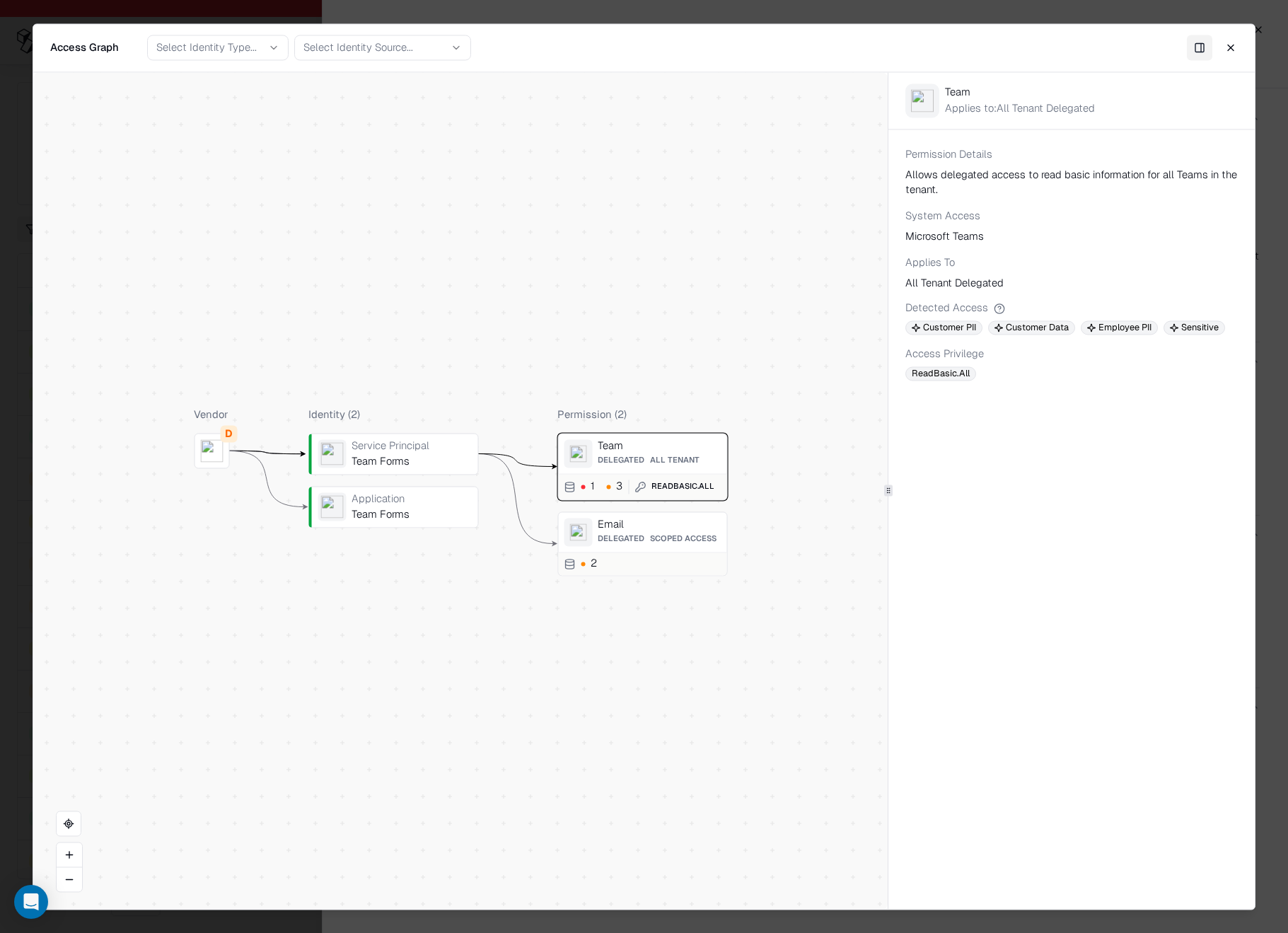
click at [666, 517] on div "Email" at bounding box center [659, 523] width 123 height 12
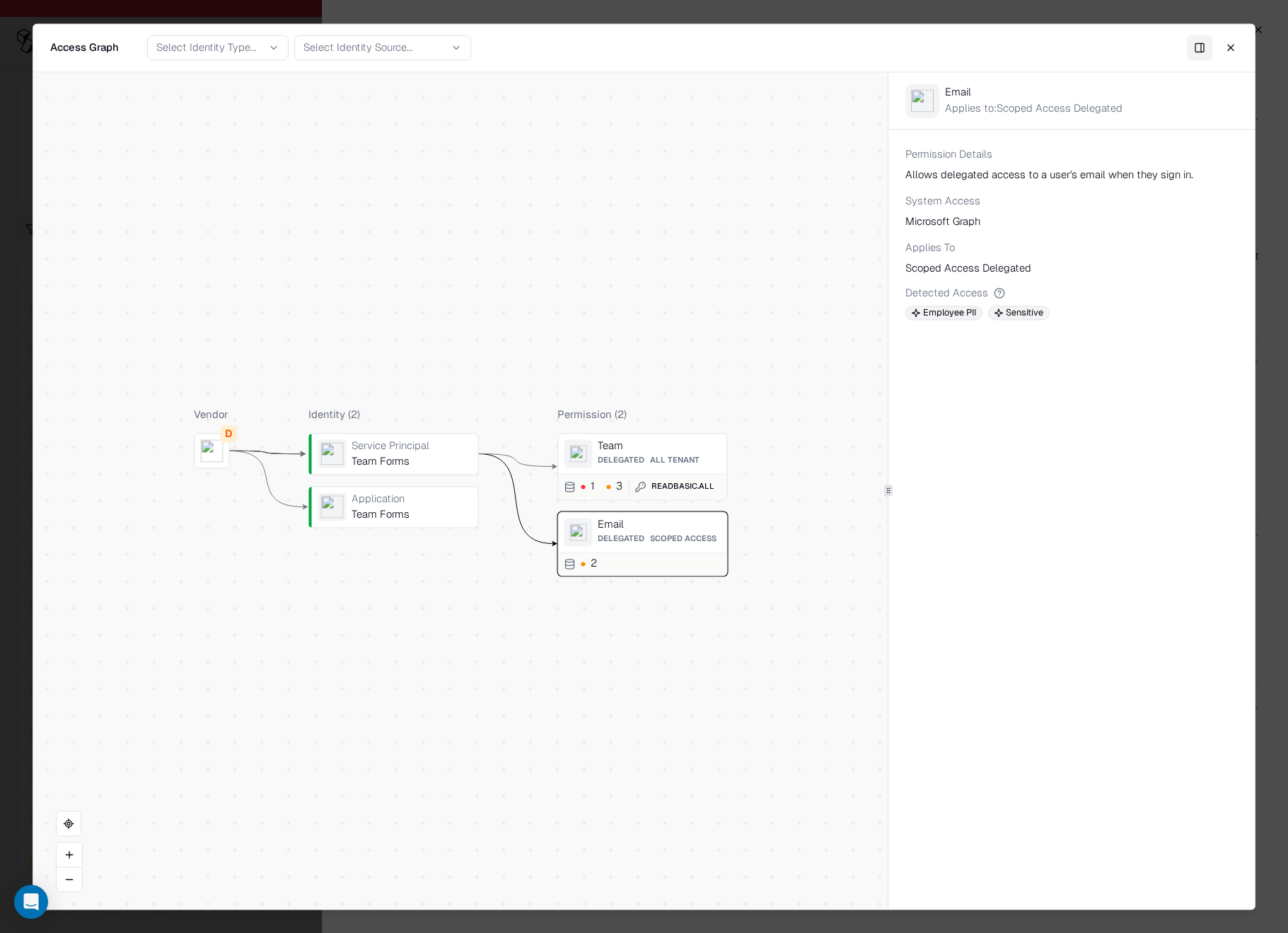
click at [676, 452] on div "Team Delegated All Tenant" at bounding box center [659, 453] width 123 height 28
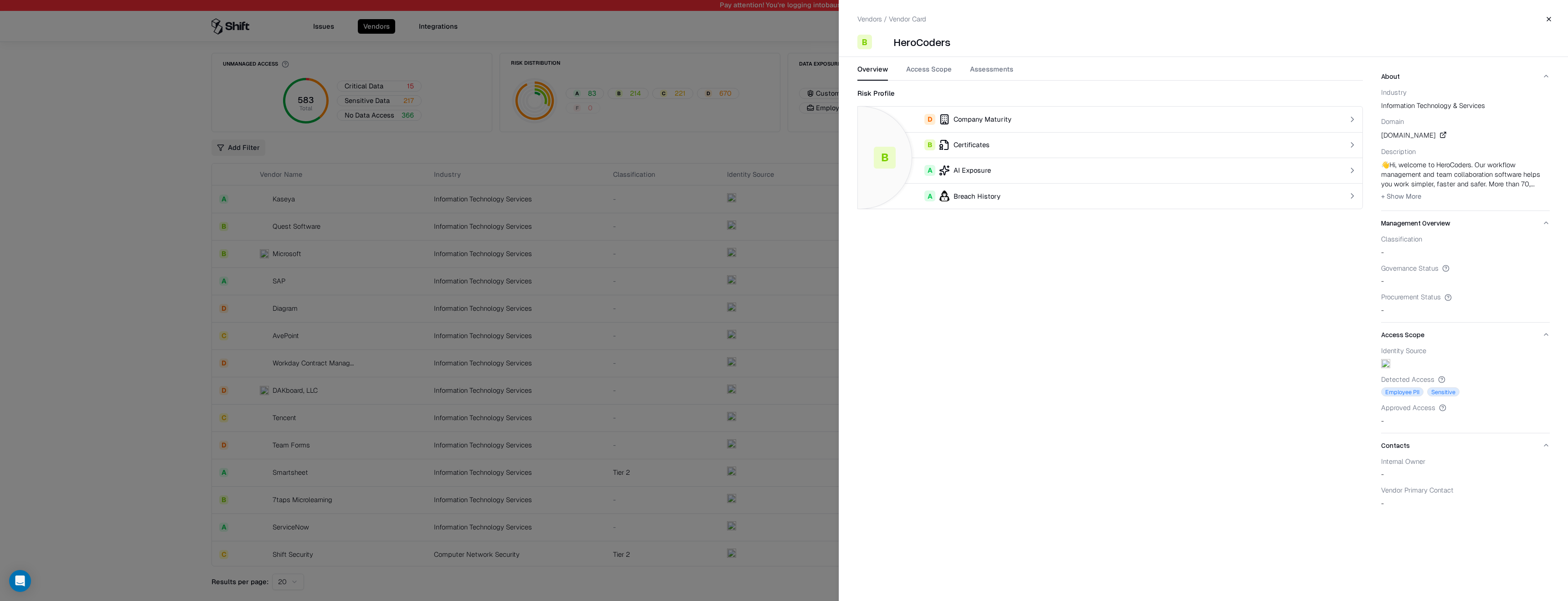
click at [970, 65] on button "Assessments" at bounding box center [992, 72] width 43 height 16
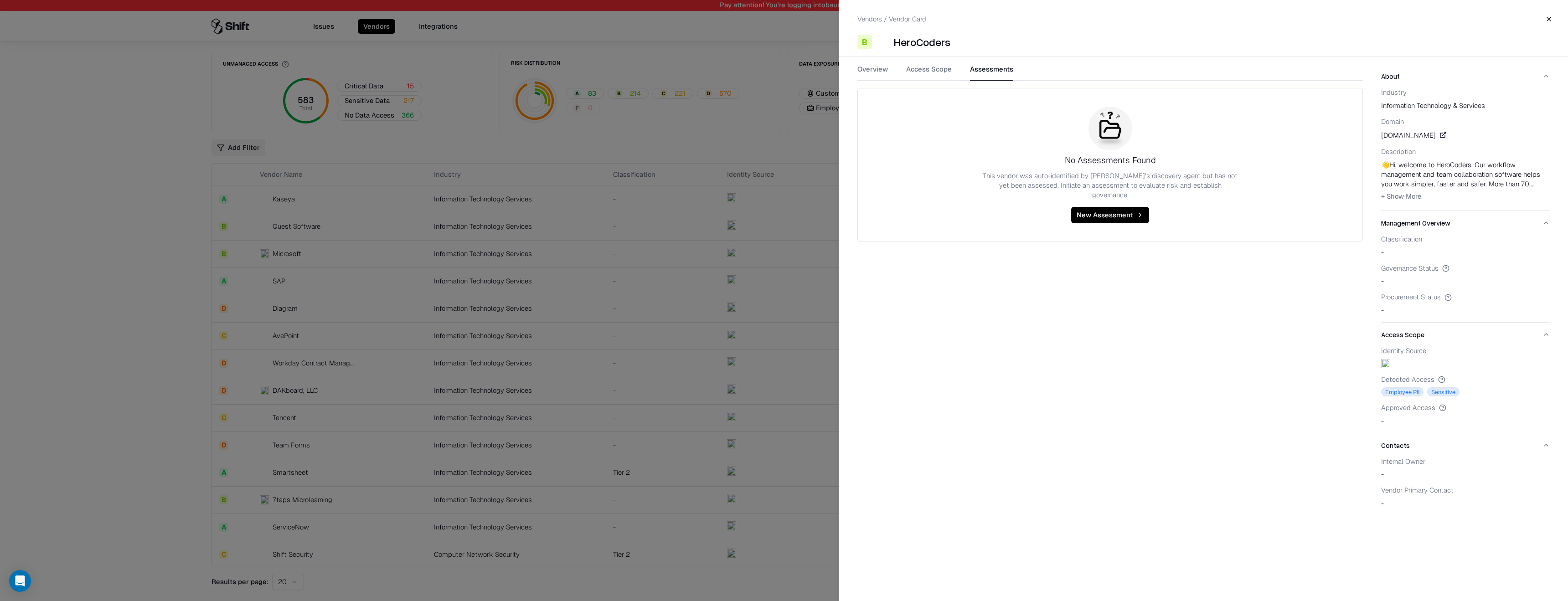
click at [930, 72] on button "Access Scope" at bounding box center [929, 72] width 46 height 16
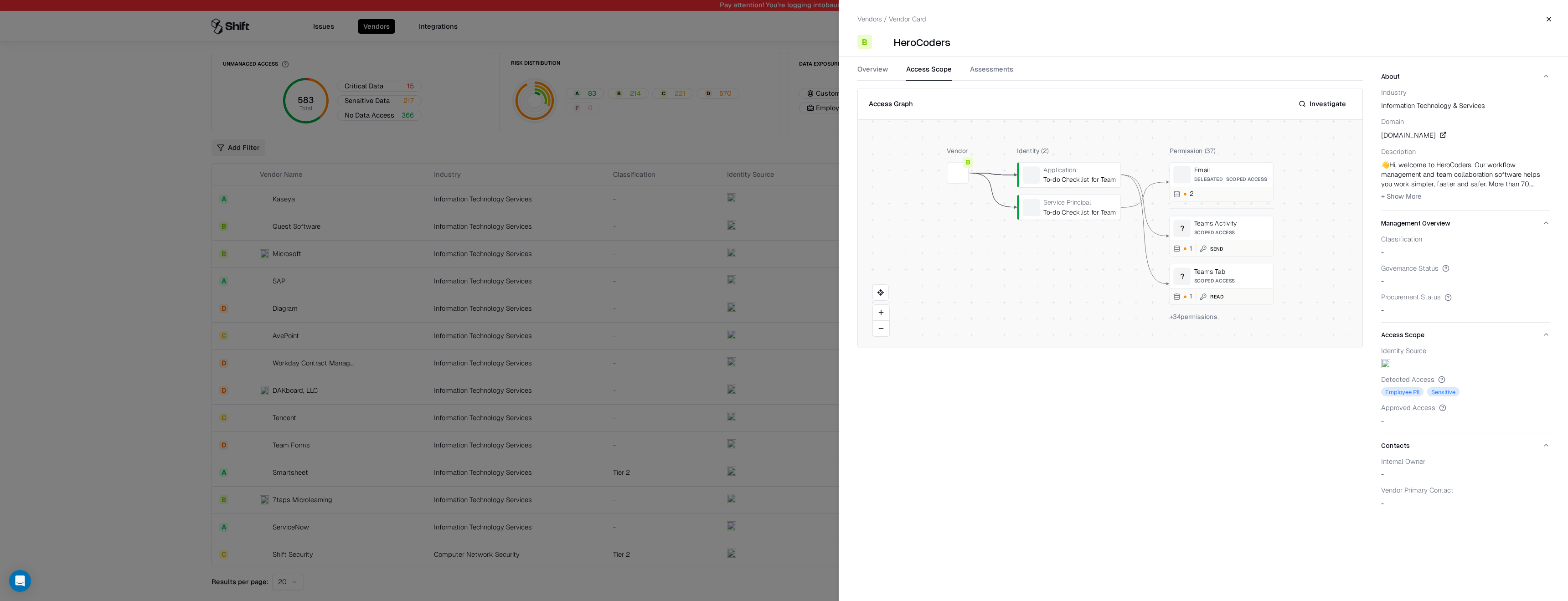
click at [420, 316] on div at bounding box center [784, 300] width 1568 height 601
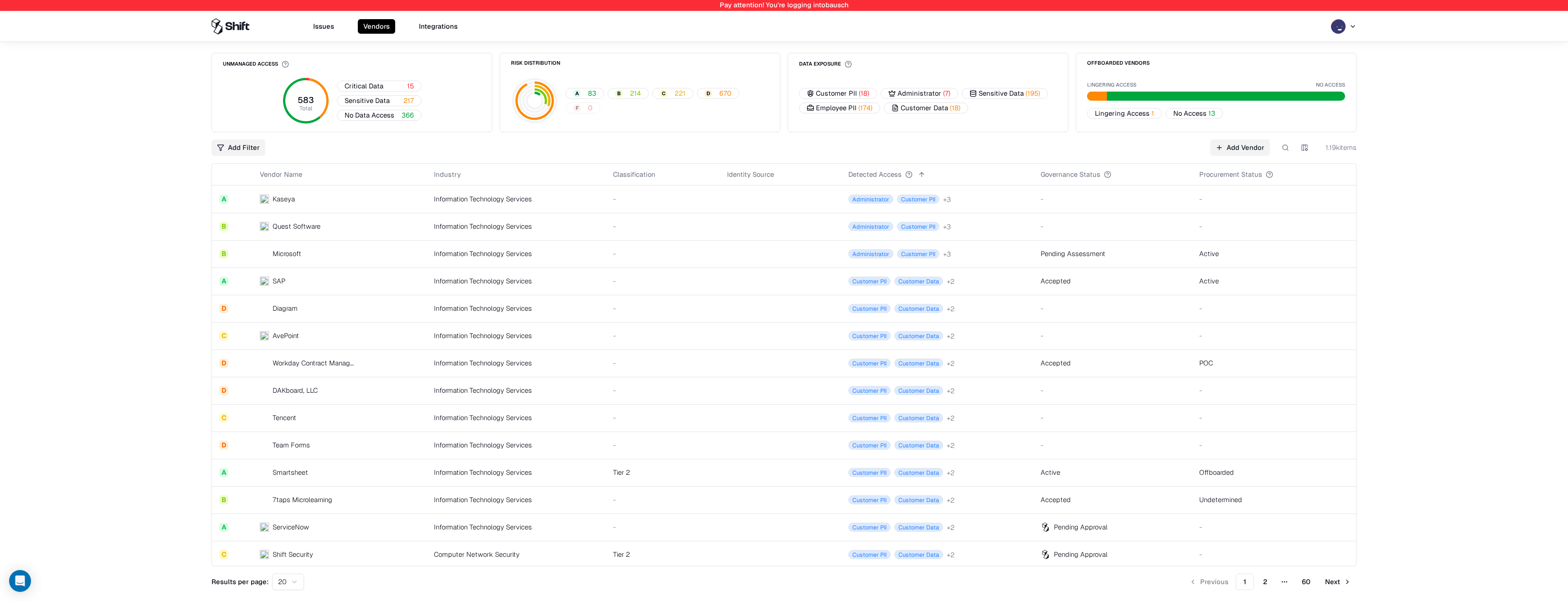
click at [405, 231] on td "Quest Software" at bounding box center [340, 226] width 174 height 27
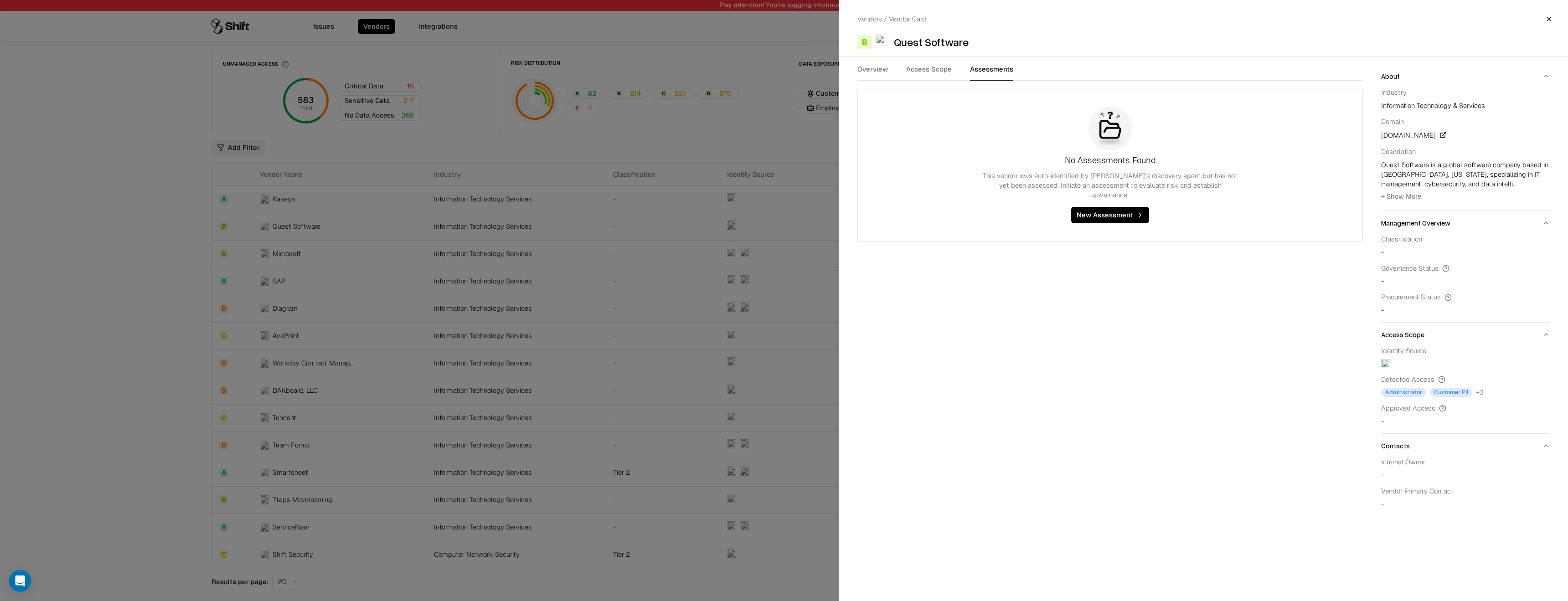
click at [995, 77] on button "Assessments" at bounding box center [992, 72] width 43 height 16
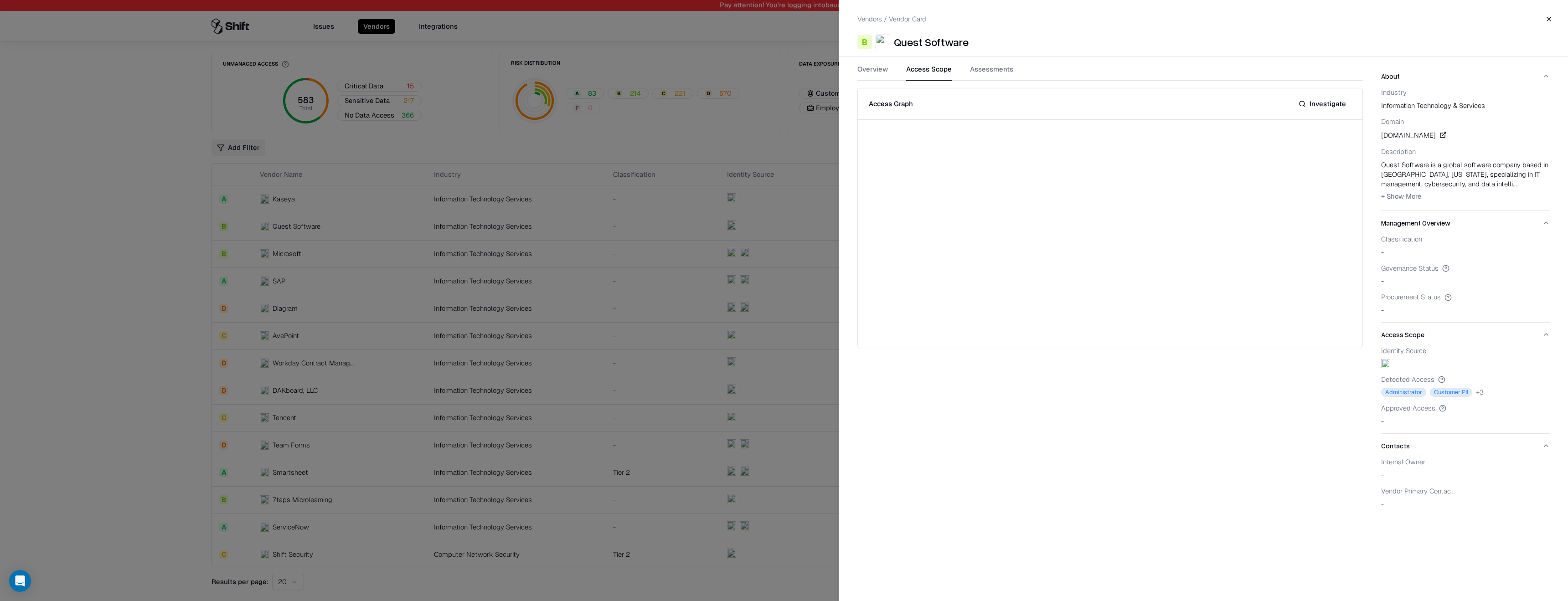
click at [919, 68] on button "Access Scope" at bounding box center [929, 72] width 46 height 16
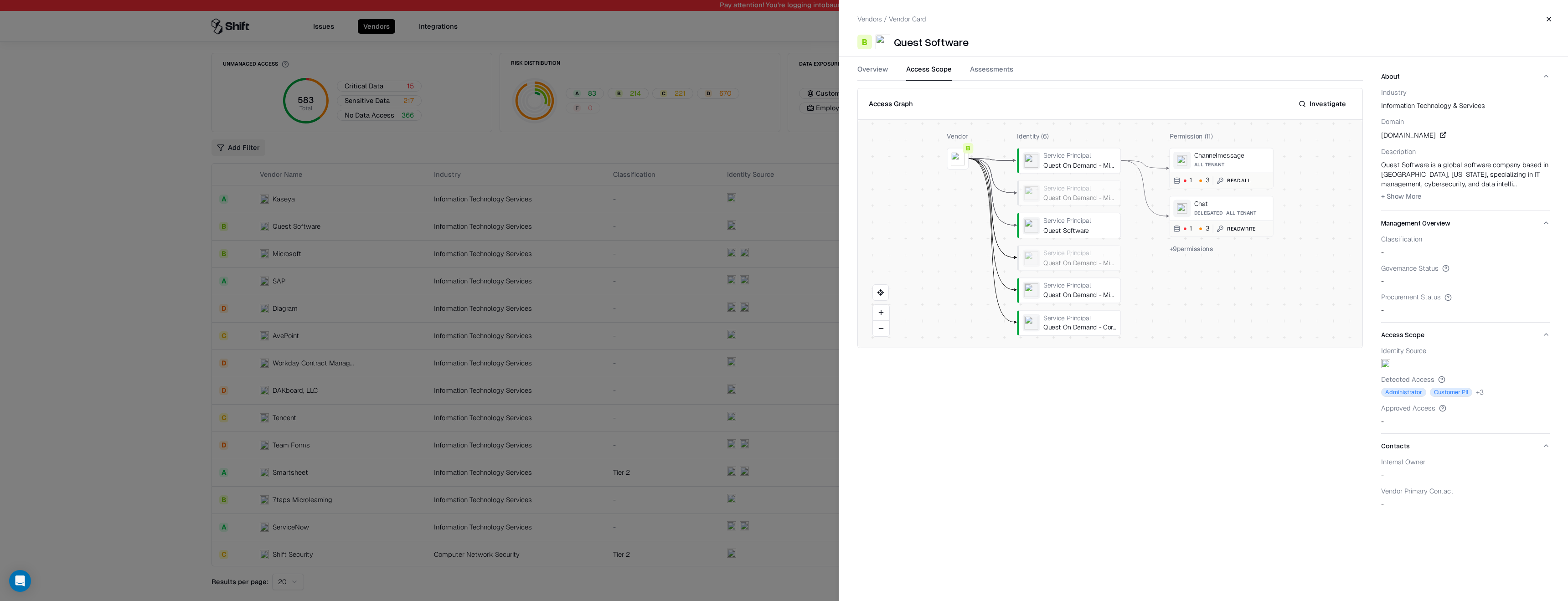
click at [0, 0] on button at bounding box center [0, 0] width 0 height 0
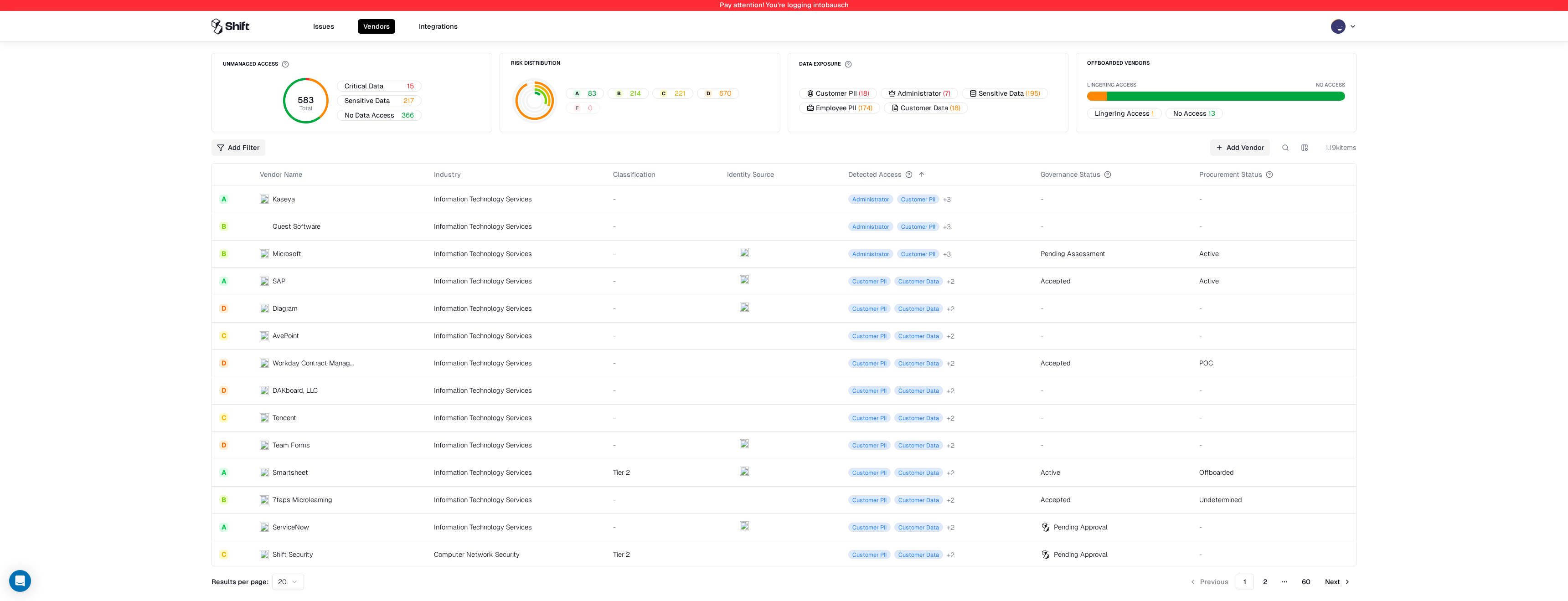
click at [326, 32] on button "Issues" at bounding box center [323, 26] width 32 height 15
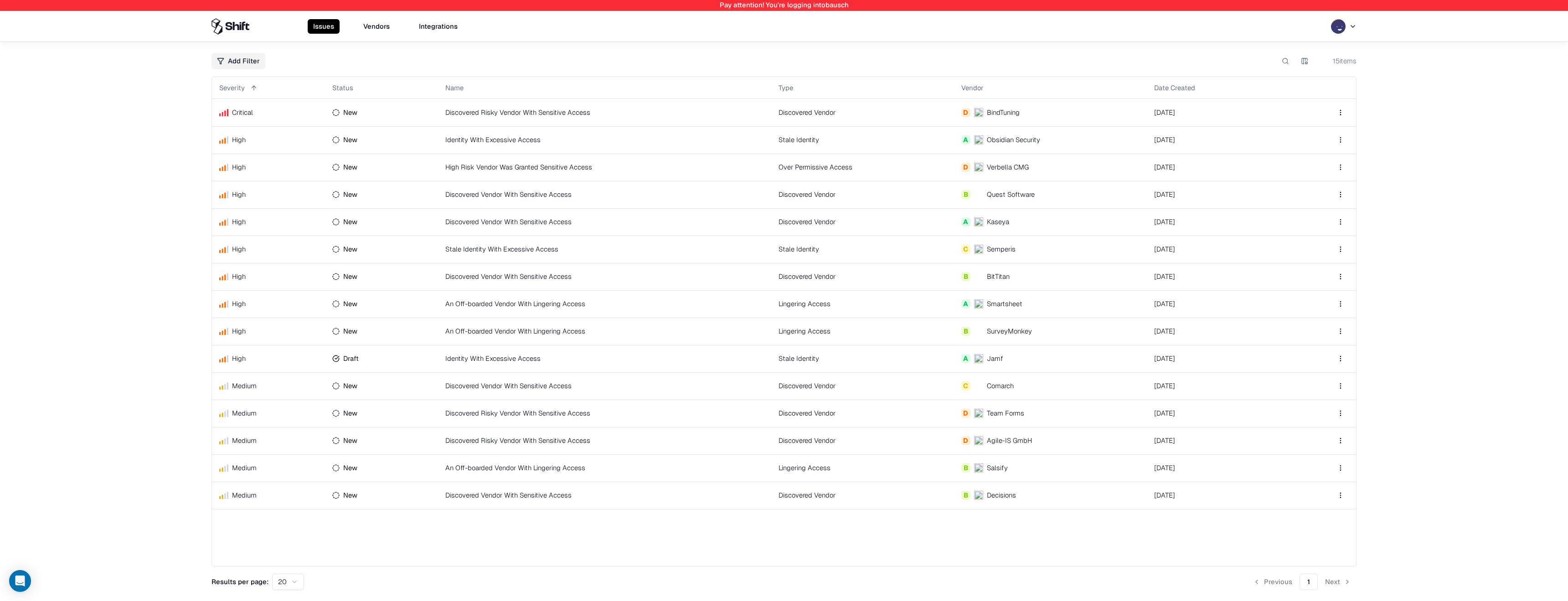
click at [744, 291] on td "An Off-boarded Vendor With Lingering Access" at bounding box center [604, 304] width 333 height 27
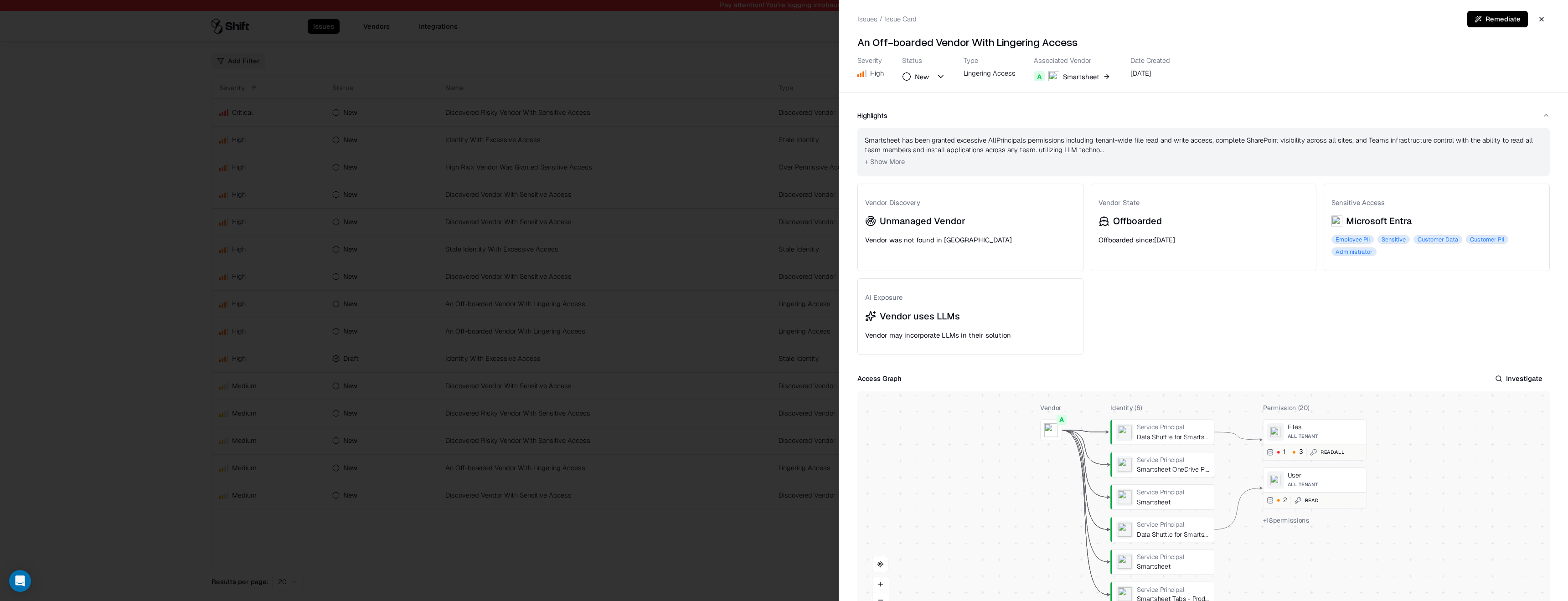
click at [589, 161] on div at bounding box center [784, 300] width 1568 height 601
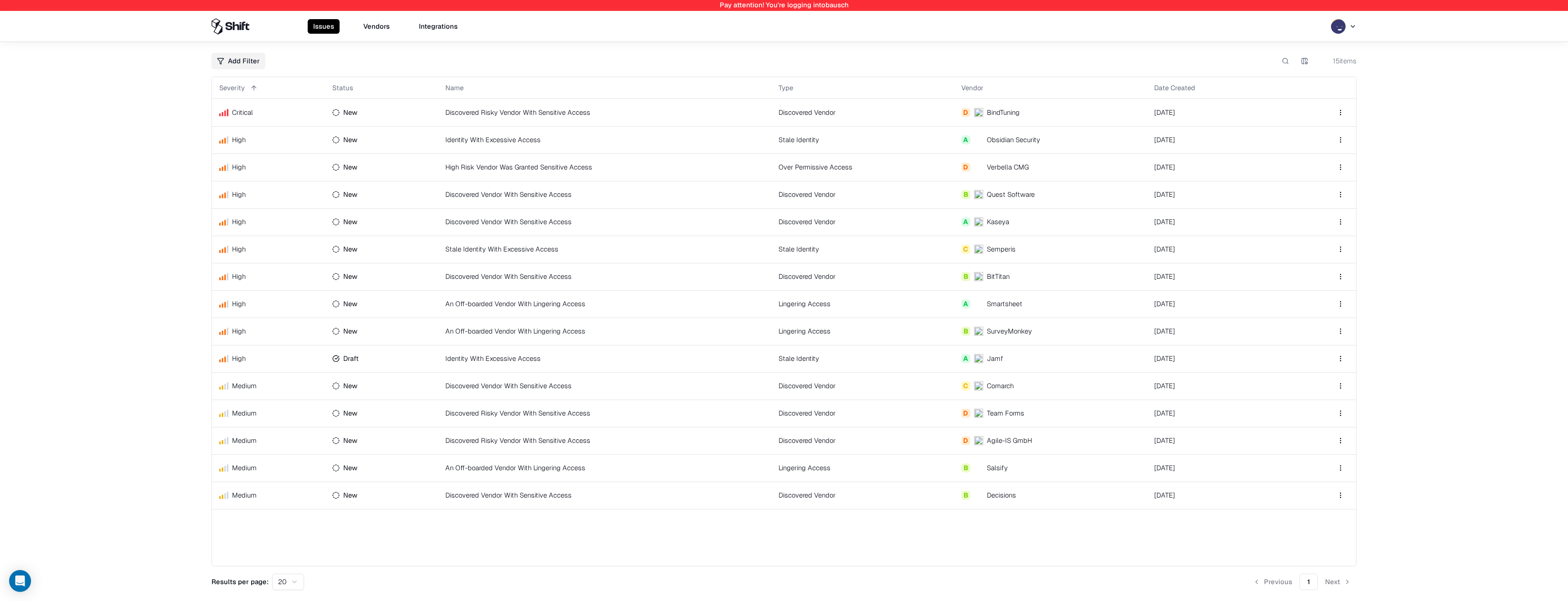
click at [604, 117] on td "Discovered Risky Vendor With Sensitive Access" at bounding box center [604, 112] width 333 height 27
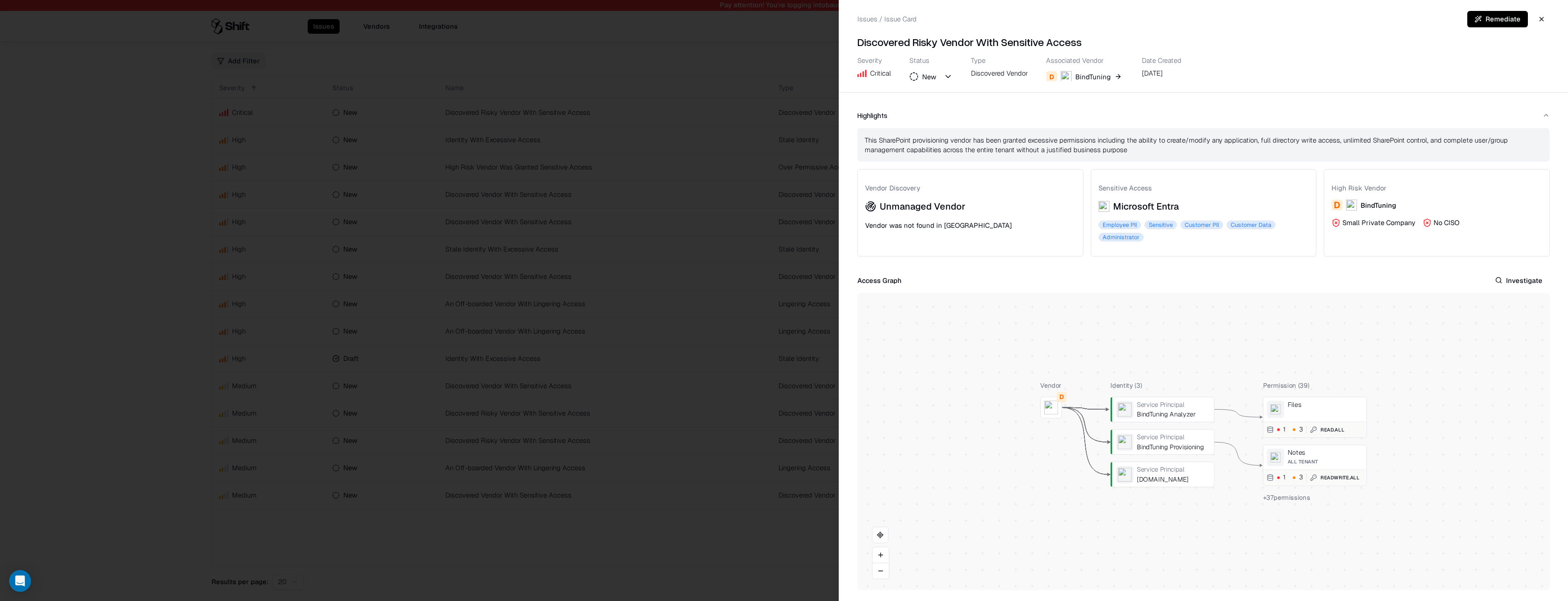
drag, startPoint x: 1074, startPoint y: 79, endPoint x: 1118, endPoint y: 442, distance: 365.7
click at [1118, 438] on div "Issues / Issue Card Remediate Discovered Risky Vendor With Sensitive Access Sev…" at bounding box center [1203, 300] width 729 height 601
click at [614, 309] on div at bounding box center [784, 300] width 1568 height 601
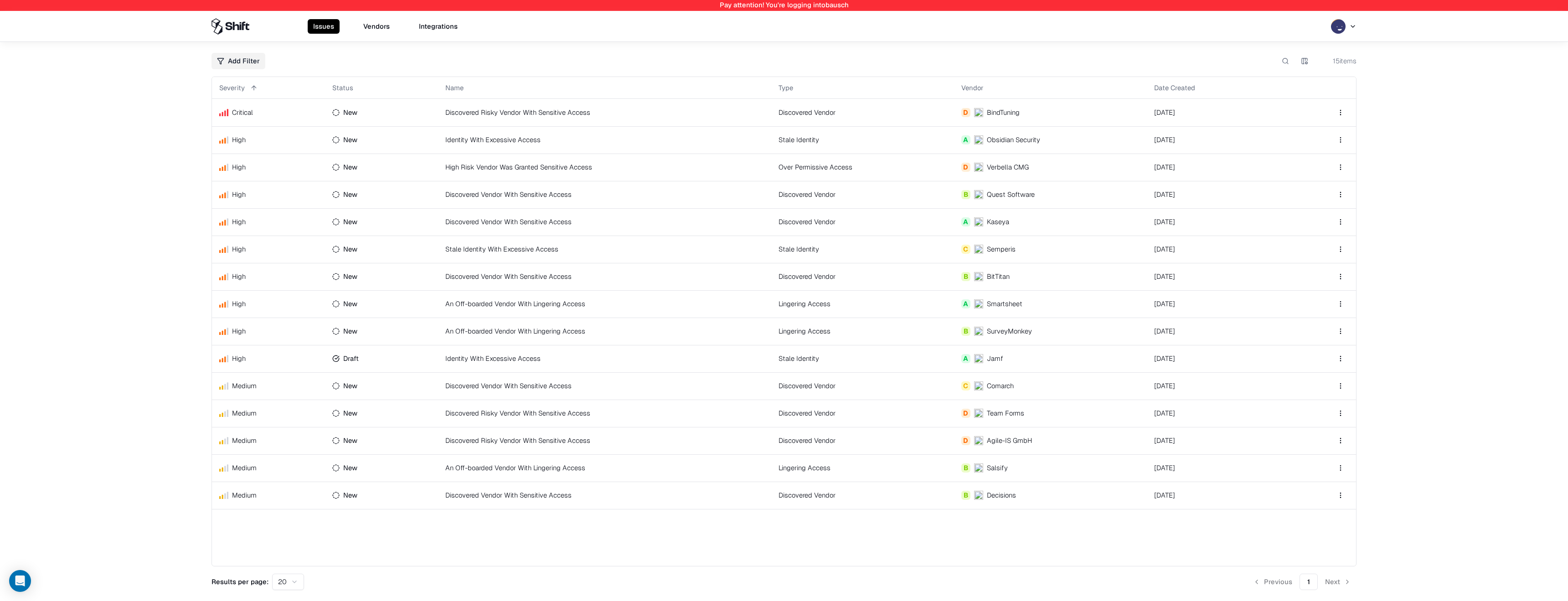
click at [376, 39] on div "Issues Vendors Integrations" at bounding box center [784, 26] width 1568 height 31
click at [376, 25] on button "Vendors" at bounding box center [376, 26] width 37 height 15
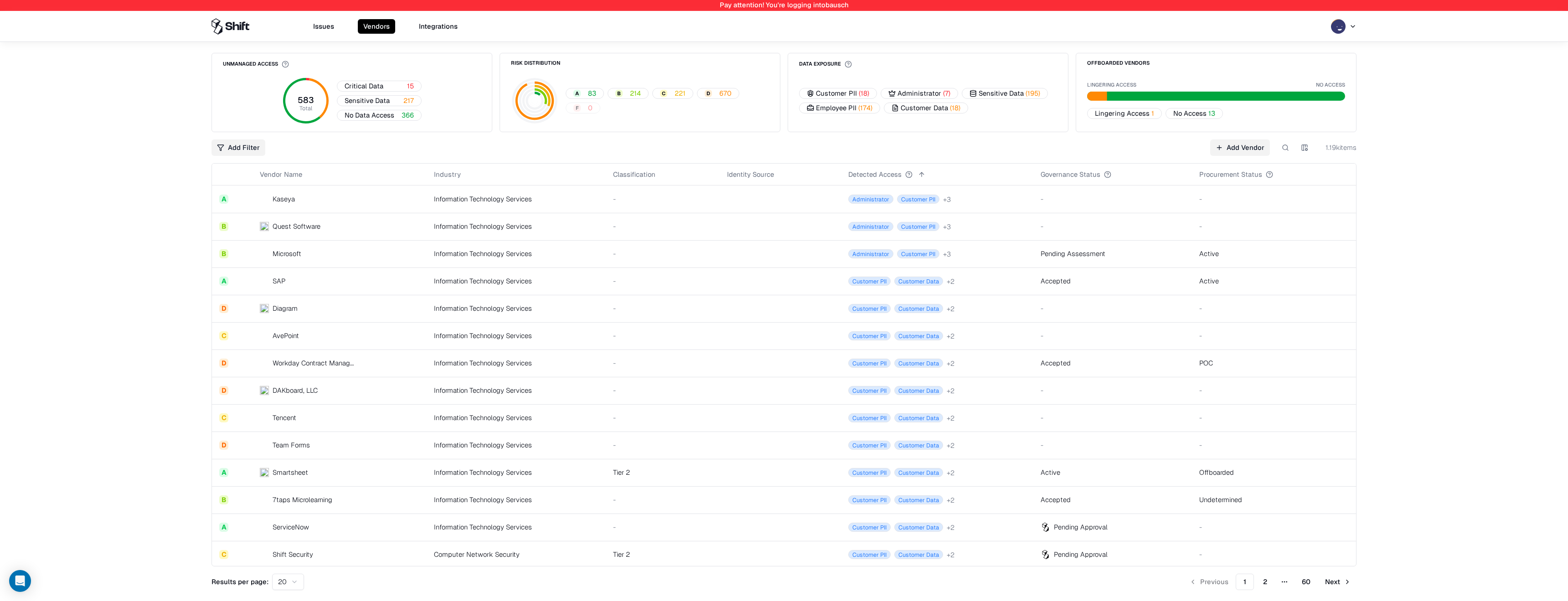
click at [664, 332] on div "-" at bounding box center [662, 336] width 99 height 10
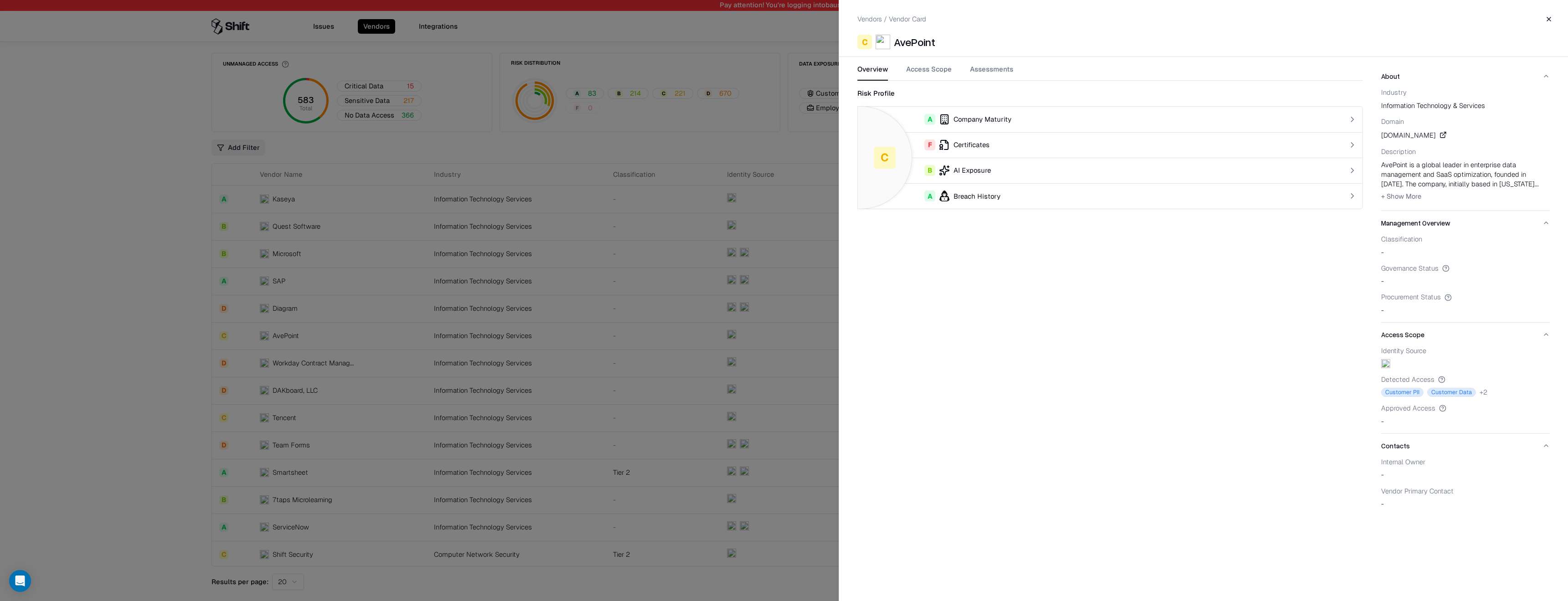
click at [915, 66] on button "Access Scope" at bounding box center [929, 72] width 46 height 16
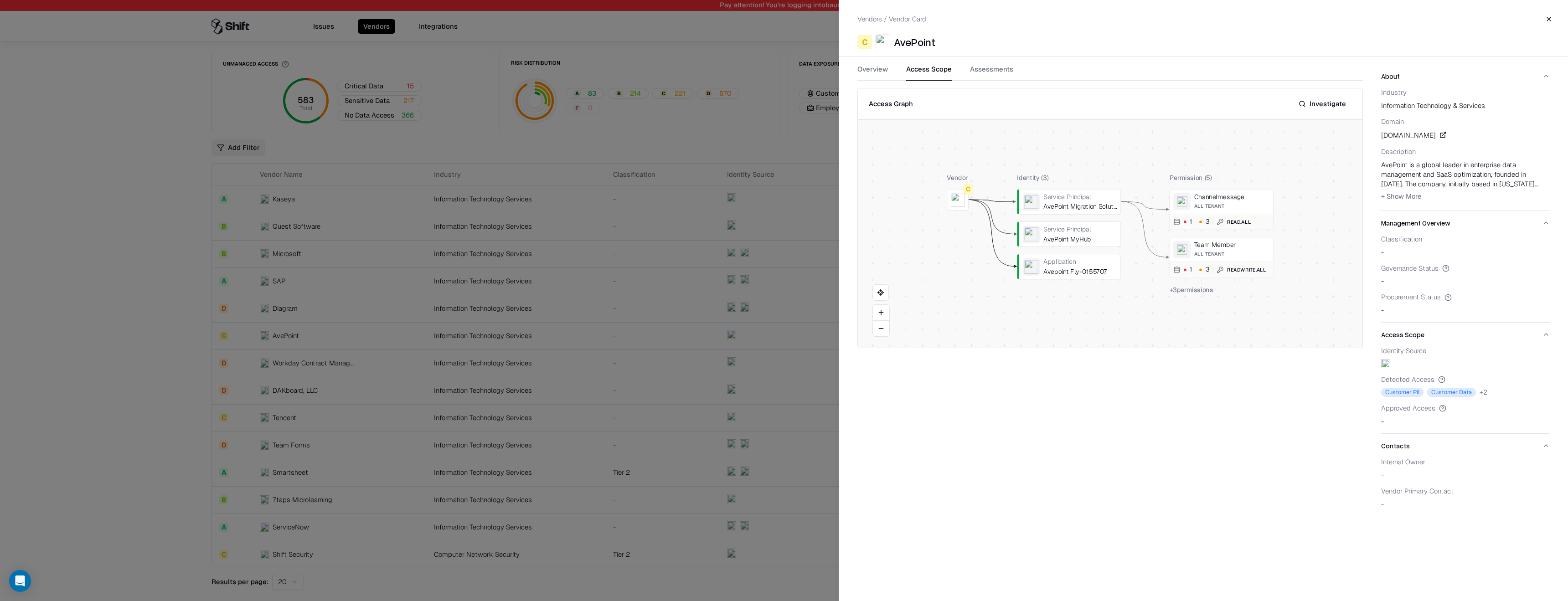
click at [0, 0] on div at bounding box center [0, 0] width 0 height 0
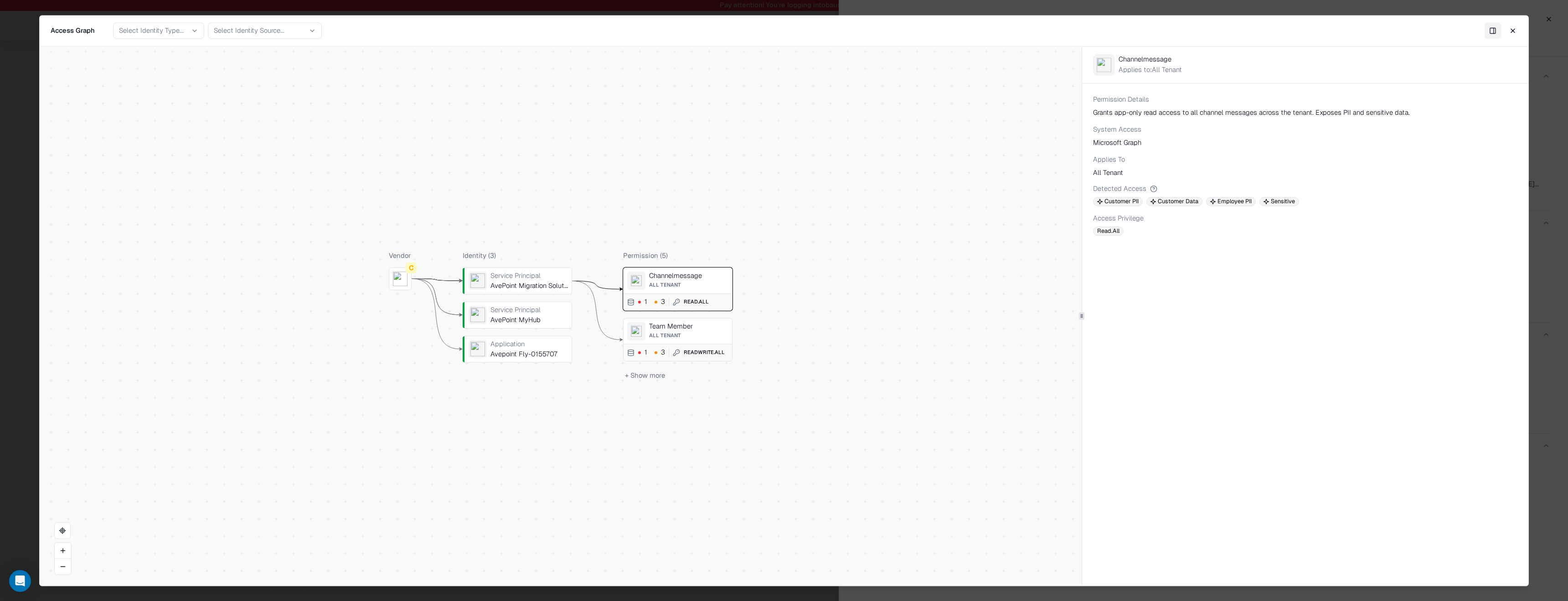
click at [800, 158] on div "Vendor C Identity ( 3 ) Service Principal AvePoint Migration Solution Service P…" at bounding box center [561, 316] width 1042 height 539
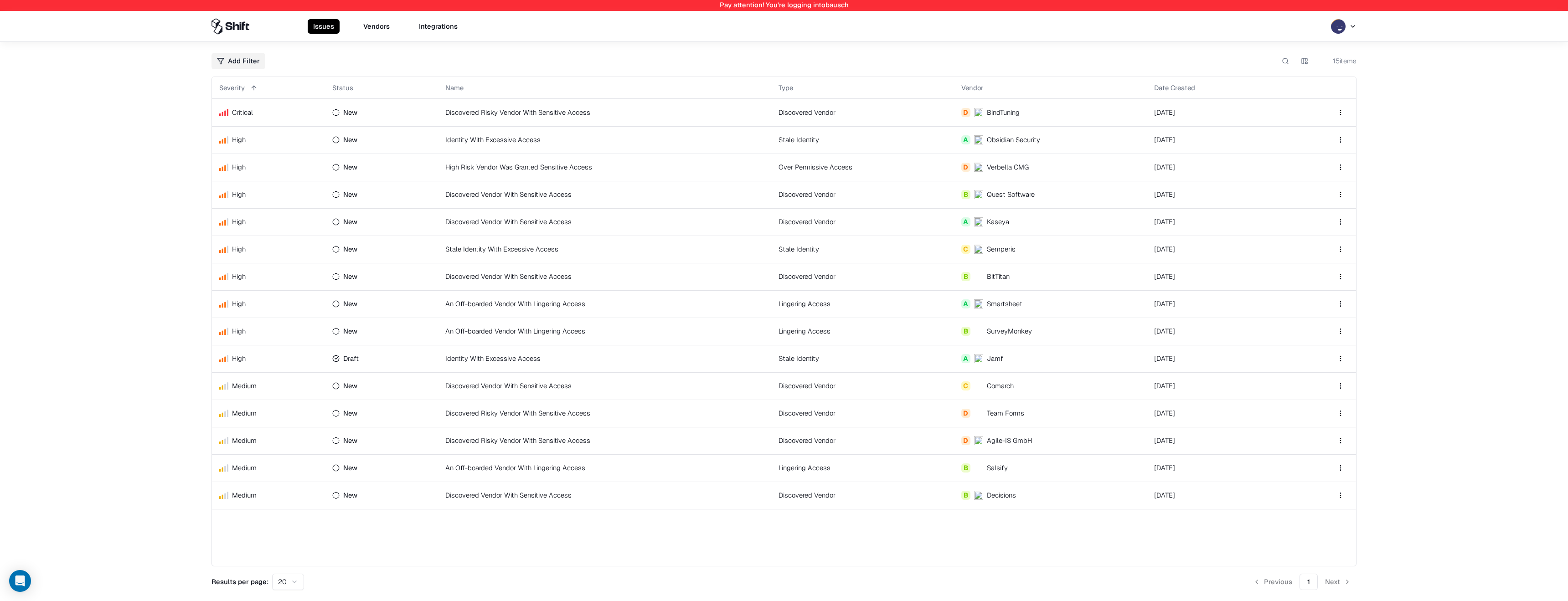
click at [371, 30] on button "Vendors" at bounding box center [376, 26] width 37 height 15
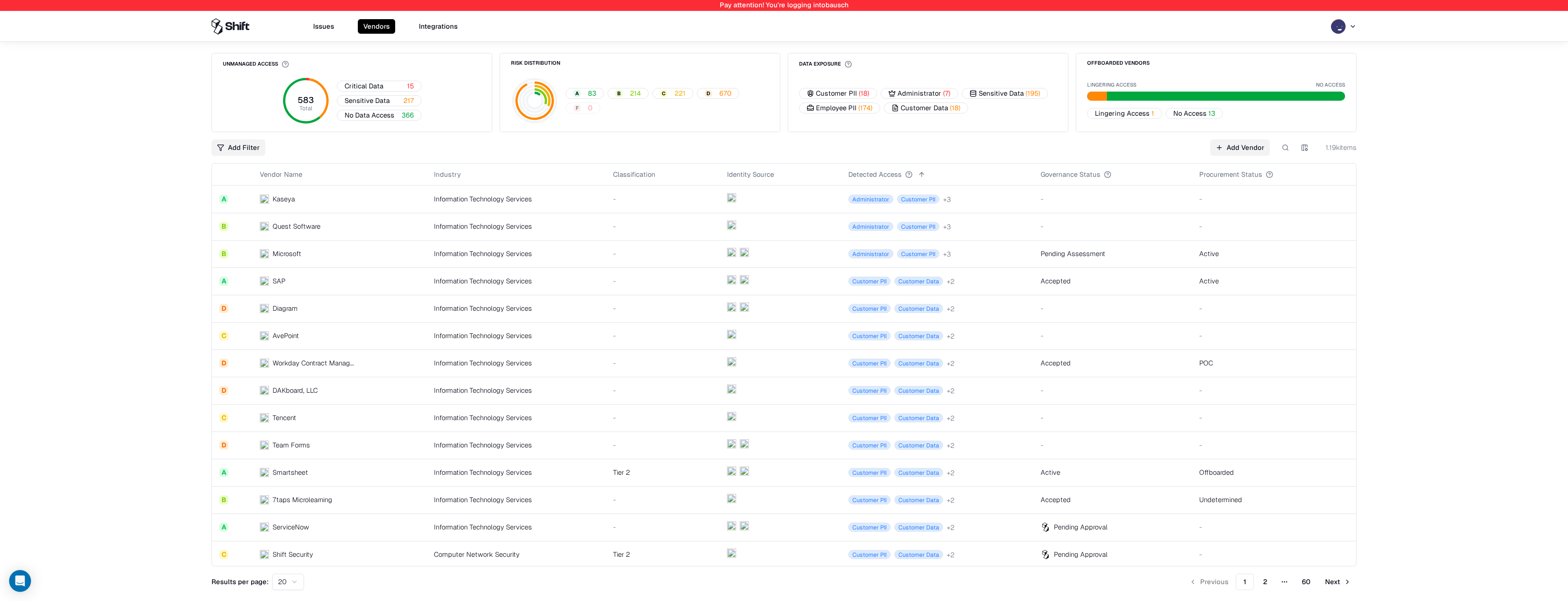
click at [586, 90] on button "A 83" at bounding box center [584, 94] width 38 height 11
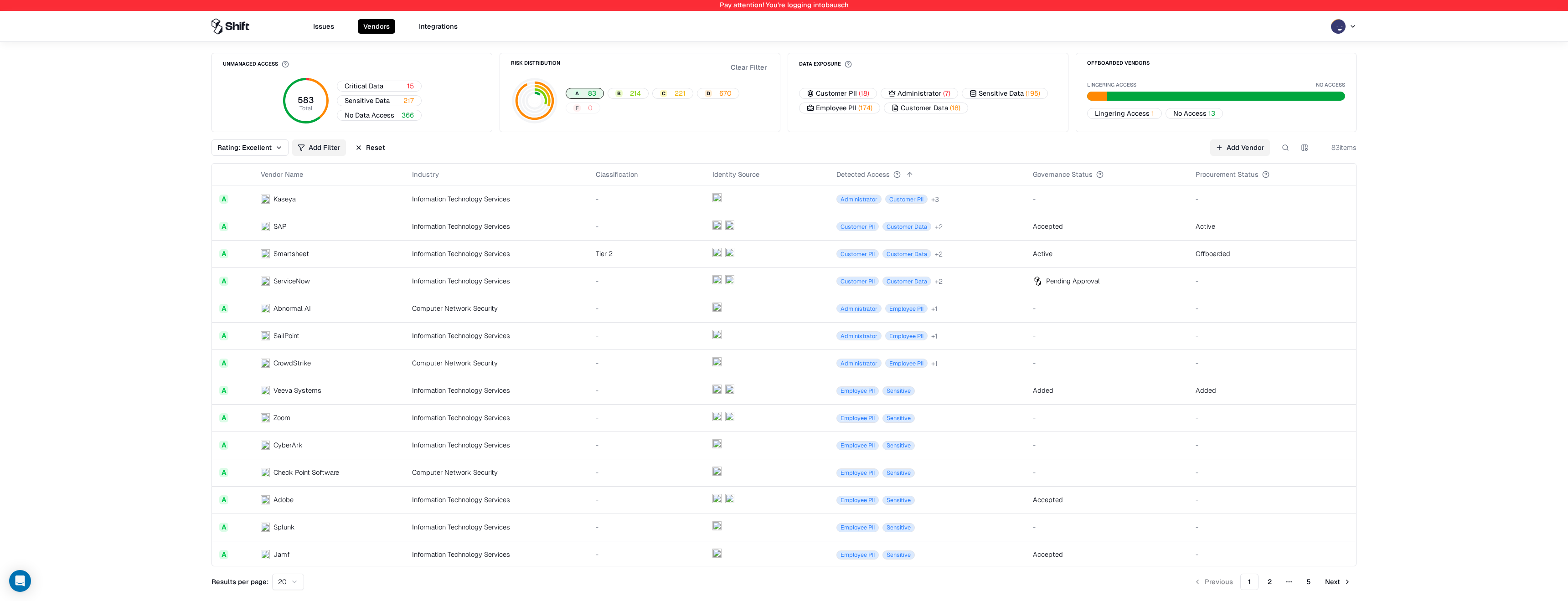
click at [744, 68] on button "Clear Filter" at bounding box center [749, 68] width 40 height 13
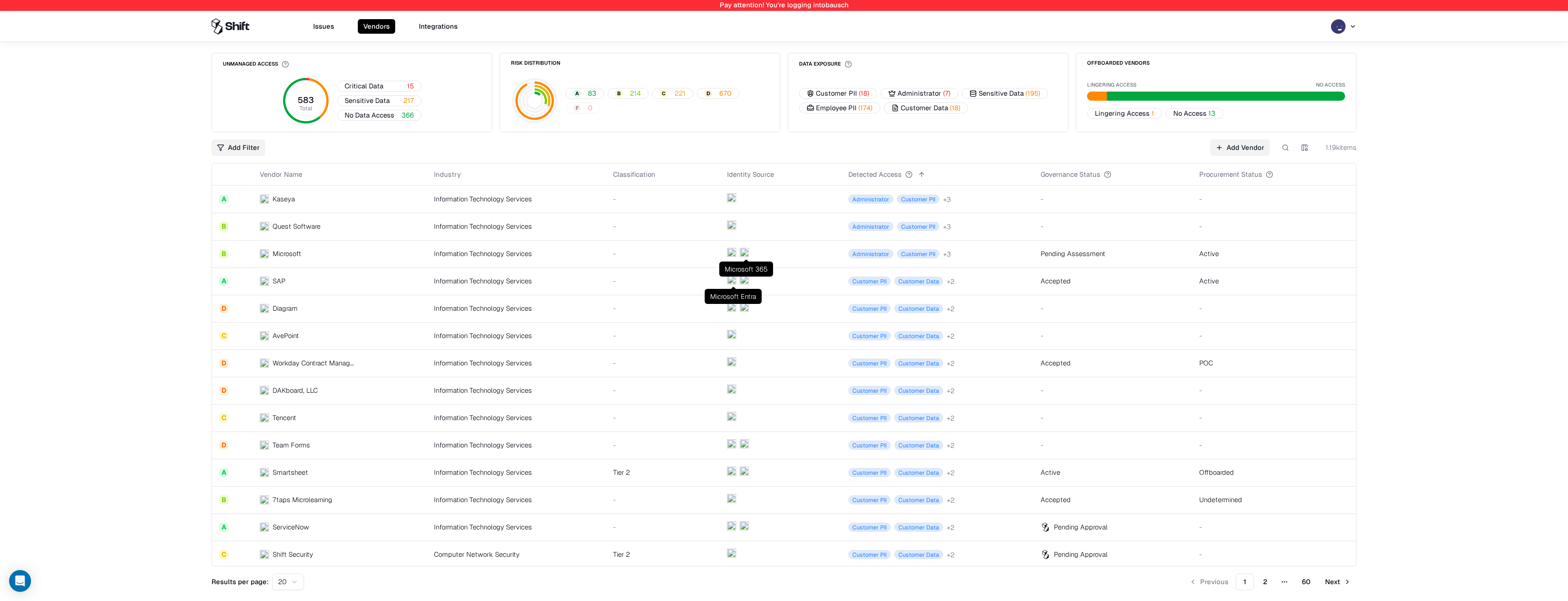
click at [728, 293] on div "Microsoft Entra Microsoft Entra" at bounding box center [733, 296] width 57 height 15
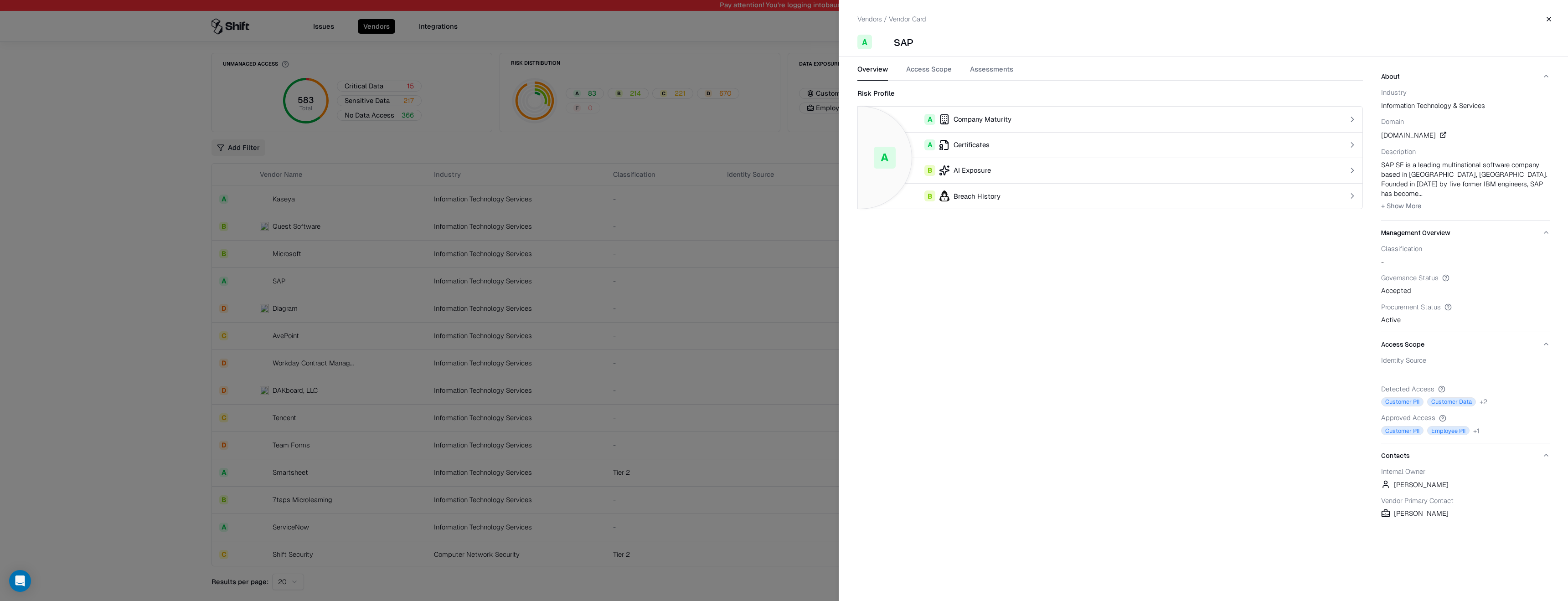
click at [925, 58] on div "Vendors / Vendor Card Close A SAP Overview Access Scope Assessments Risk Profil…" at bounding box center [1203, 300] width 729 height 601
click at [925, 70] on button "Access Scope" at bounding box center [929, 72] width 46 height 16
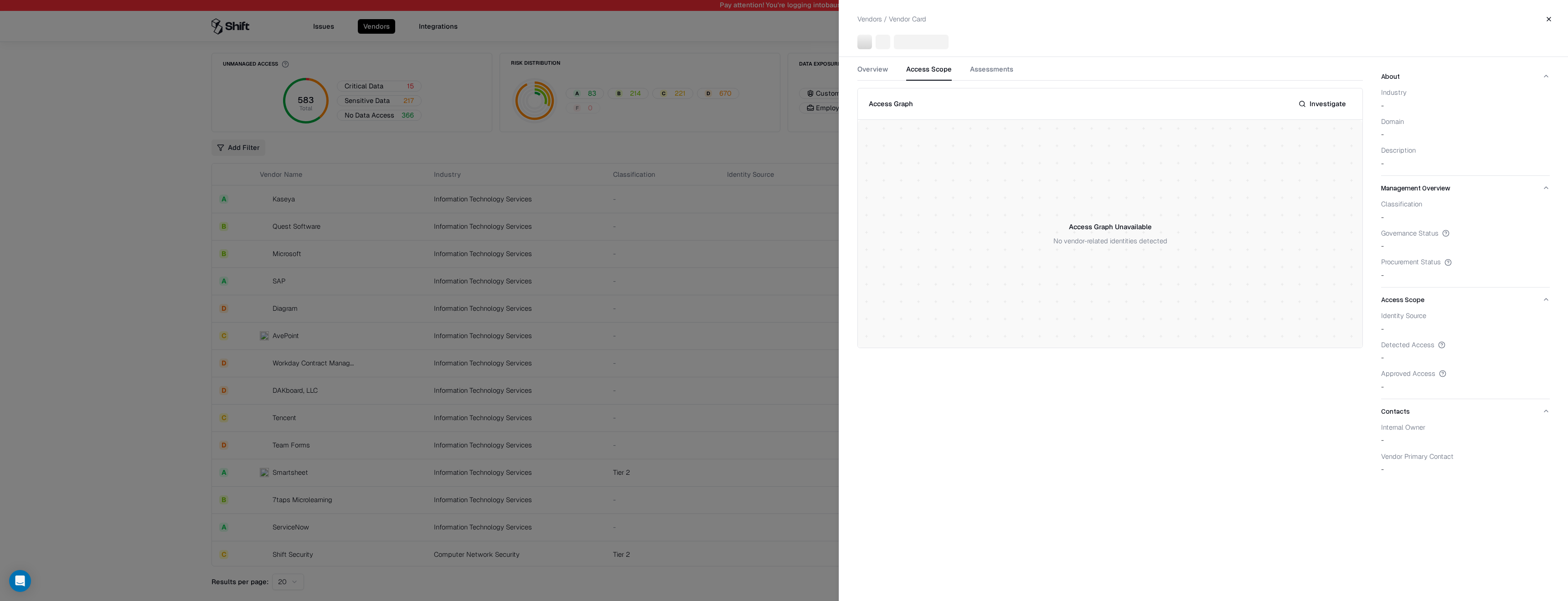
click at [561, 372] on div at bounding box center [784, 300] width 1568 height 601
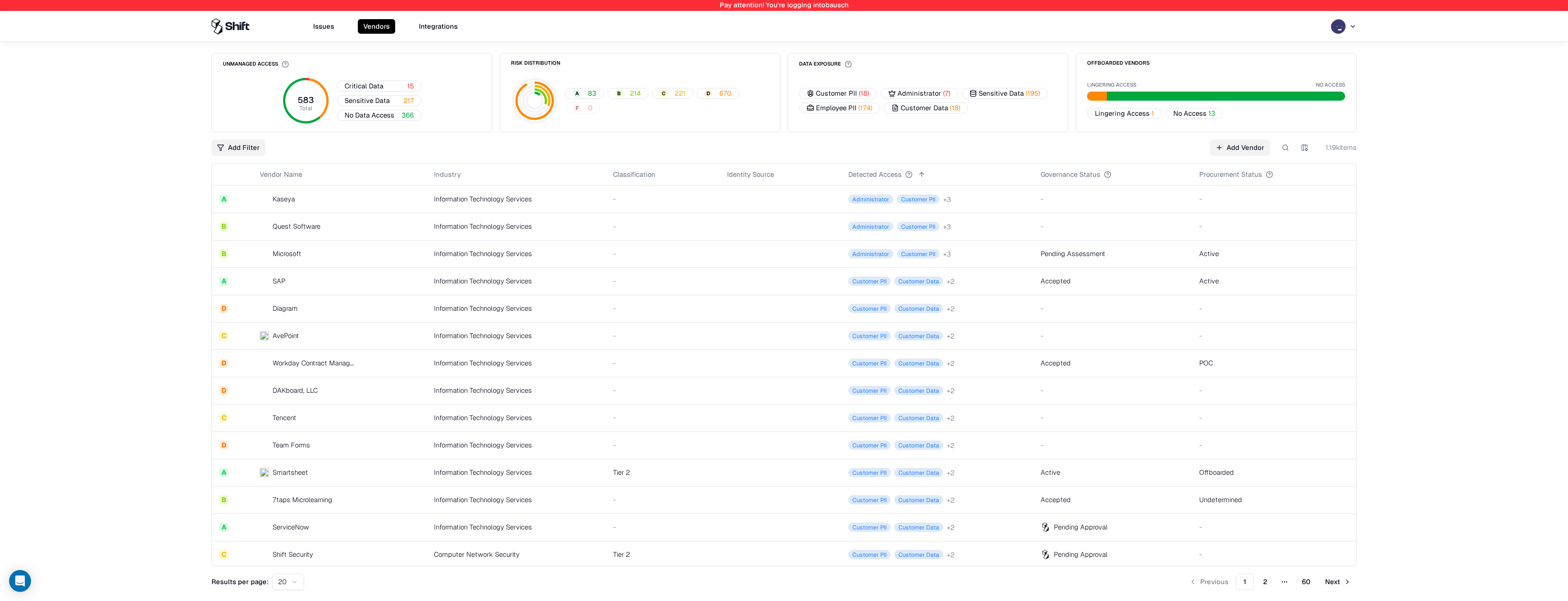
click at [511, 476] on div "Information Technology Services" at bounding box center [516, 472] width 164 height 10
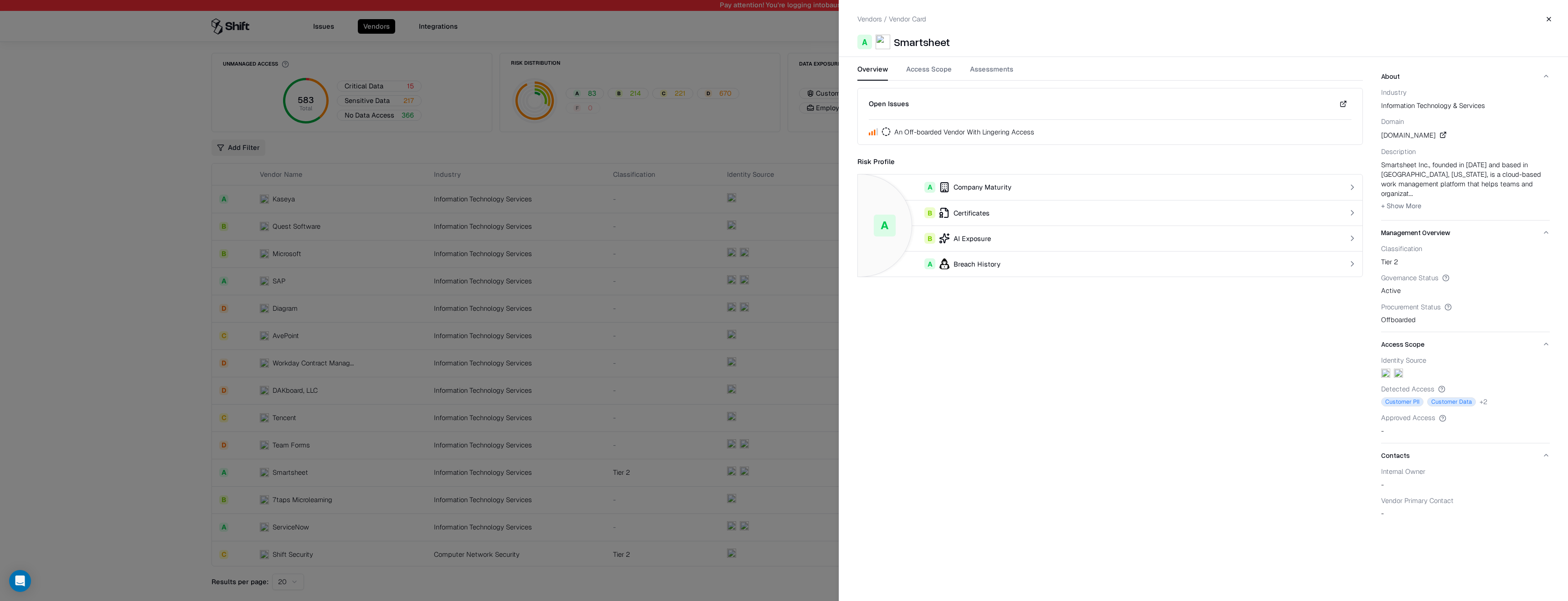
click at [932, 72] on button "Access Scope" at bounding box center [929, 72] width 46 height 16
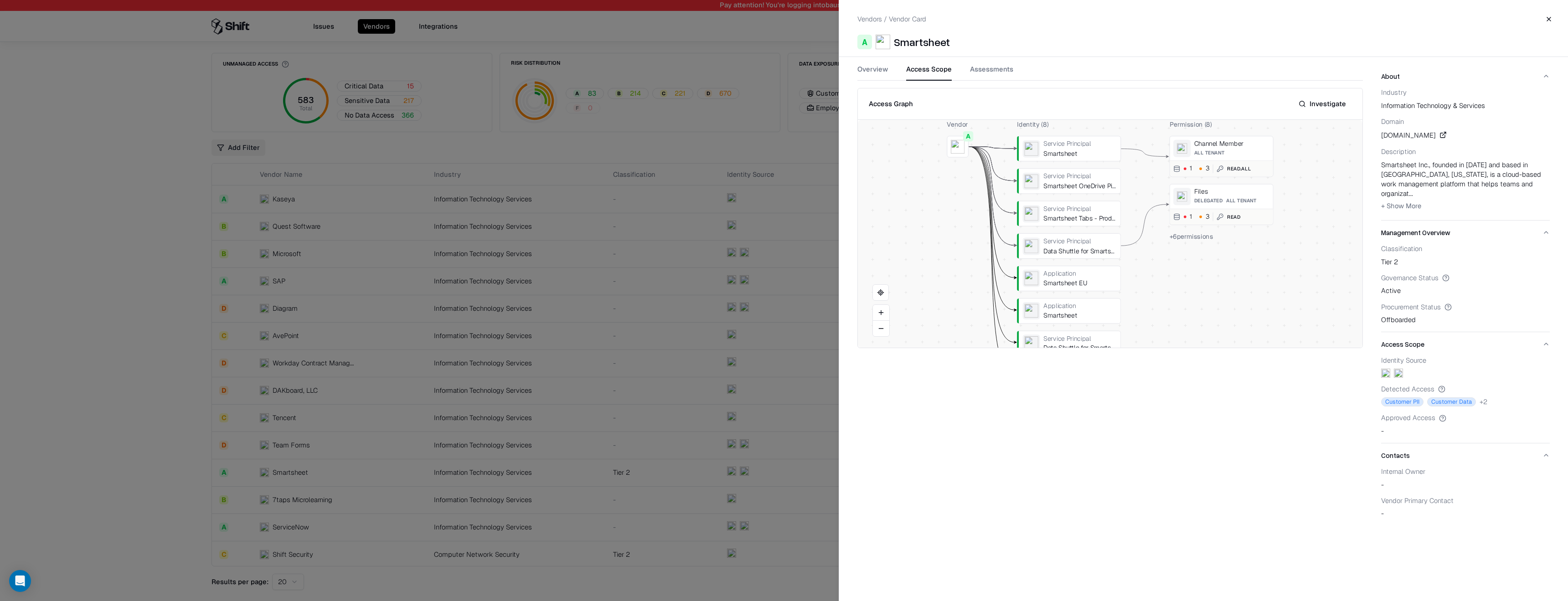
click at [1326, 106] on button "Investigate" at bounding box center [1322, 103] width 58 height 16
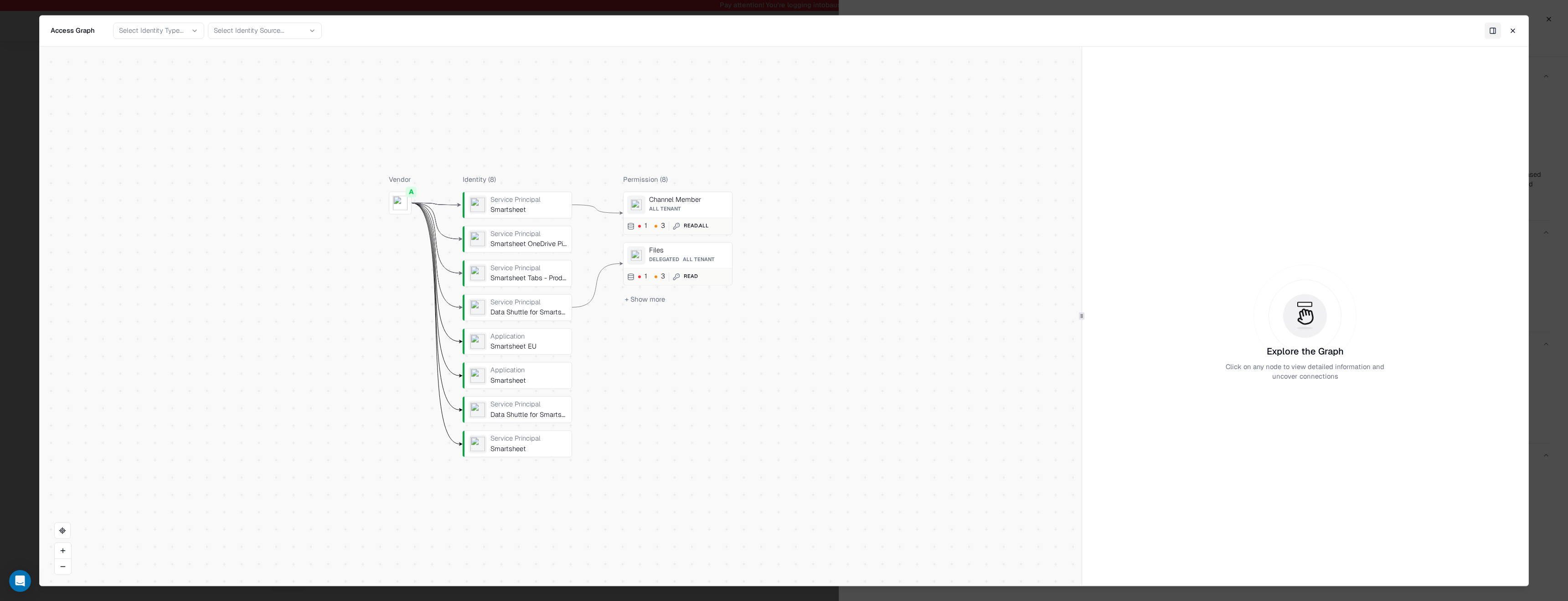
click at [511, 434] on div "Service Principal" at bounding box center [529, 438] width 77 height 8
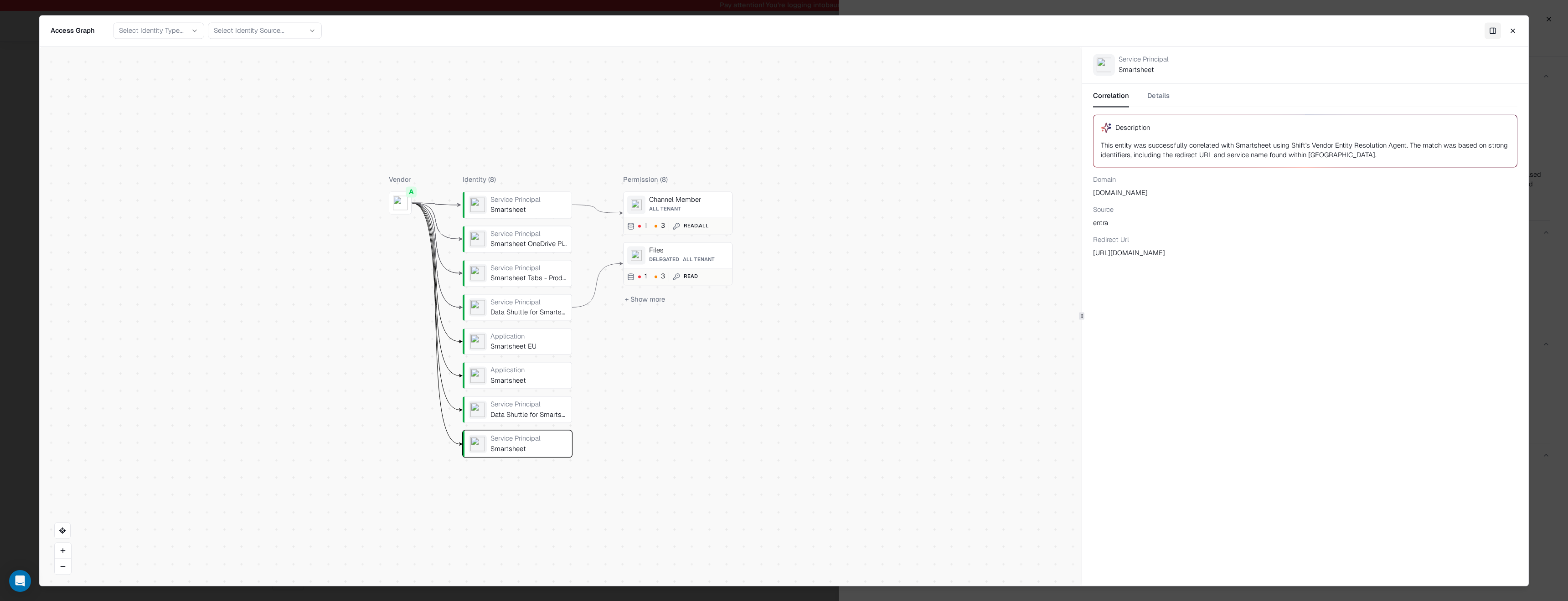
click at [527, 298] on div "Service Principal" at bounding box center [529, 302] width 77 height 8
click at [659, 248] on div "Files" at bounding box center [688, 249] width 79 height 8
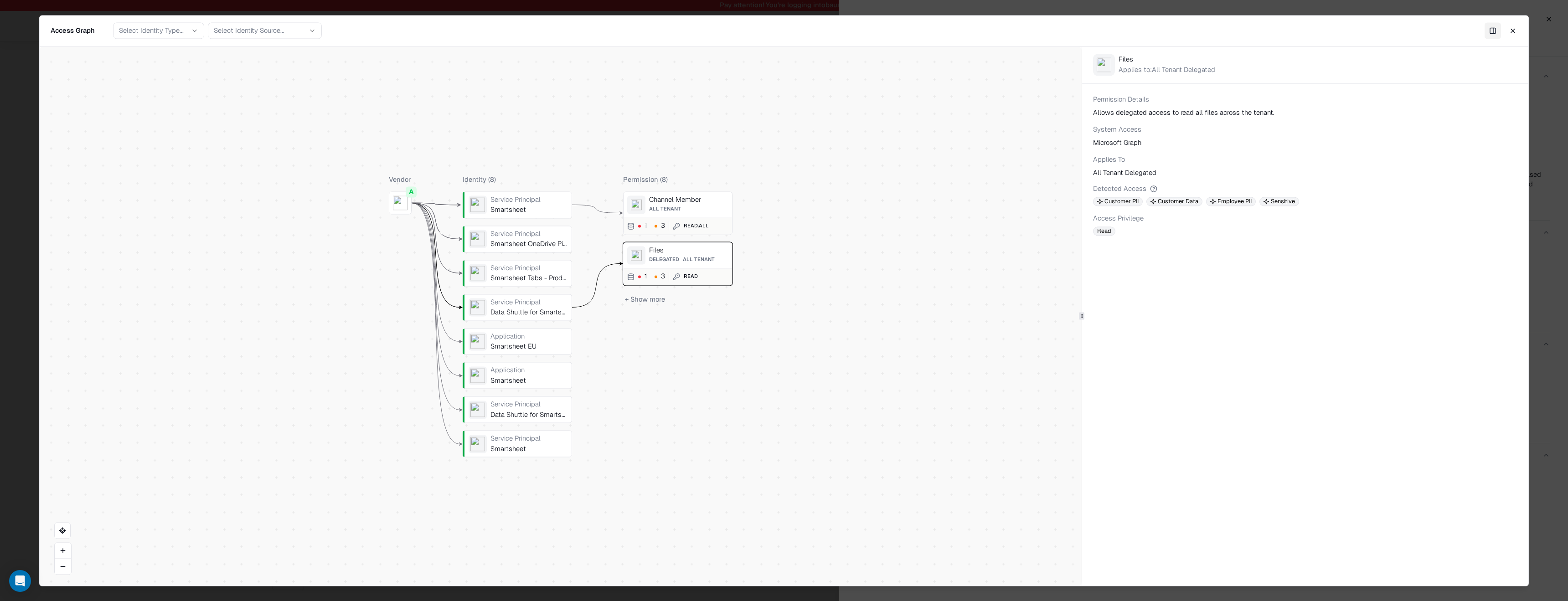
click at [694, 225] on div "Read.All" at bounding box center [696, 226] width 25 height 8
click at [688, 257] on span "All Tenant" at bounding box center [699, 260] width 32 height 6
click at [647, 277] on div "1 3" at bounding box center [651, 277] width 27 height 7
click at [646, 226] on div "1" at bounding box center [646, 226] width 2 height 7
click at [704, 255] on div "Files Delegated All Tenant" at bounding box center [688, 255] width 79 height 18
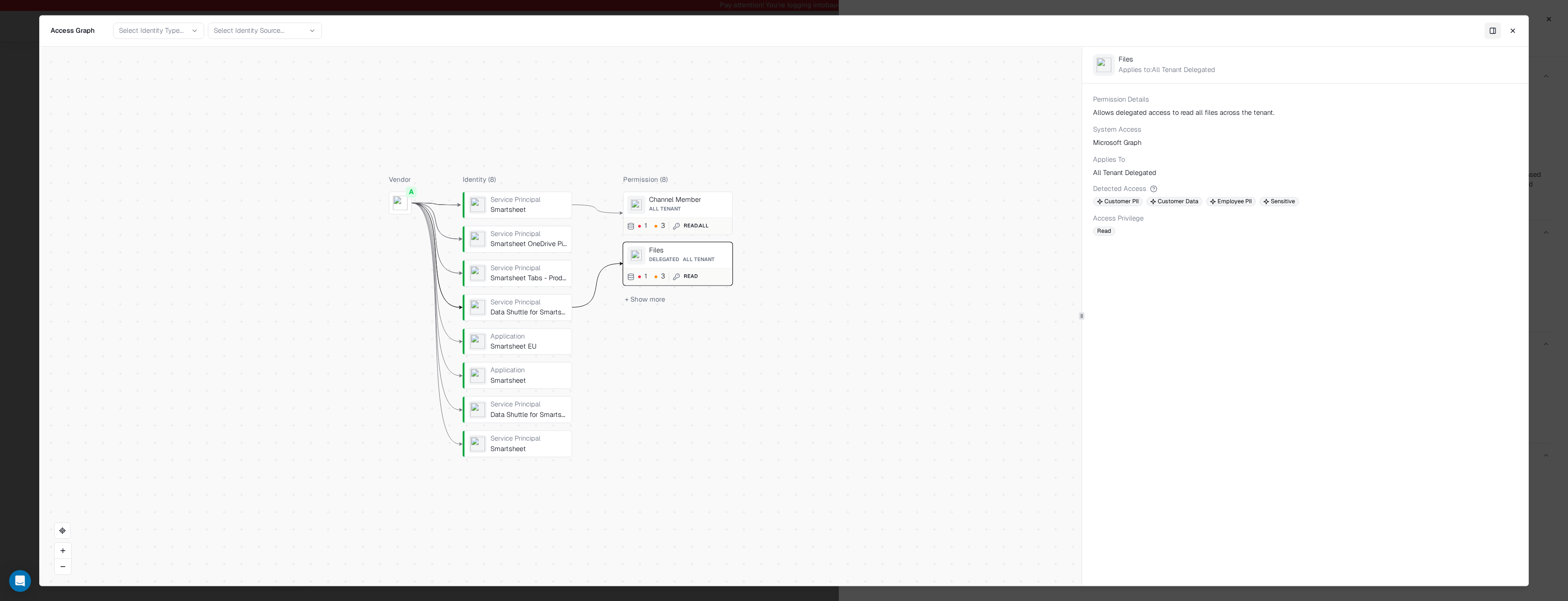
click at [697, 215] on div "Channel Member All Tenant 1 3 Read.All" at bounding box center [678, 213] width 110 height 43
click at [690, 257] on span "All Tenant" at bounding box center [699, 260] width 32 height 6
click at [678, 208] on span "All Tenant" at bounding box center [665, 209] width 32 height 6
click at [677, 252] on div "Files" at bounding box center [688, 249] width 79 height 8
click at [676, 214] on div "Channel Member All Tenant 1 3 Read.All" at bounding box center [678, 213] width 110 height 43
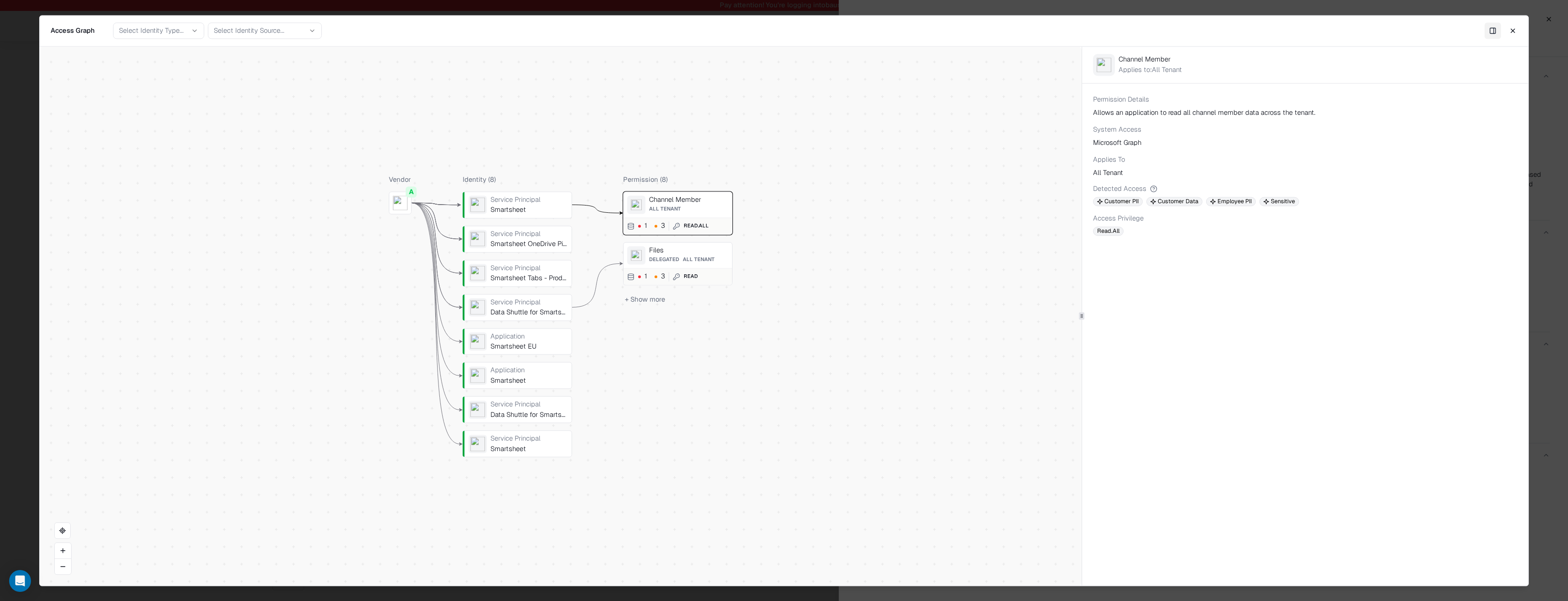
click at [667, 280] on div "1 3 Read" at bounding box center [662, 276] width 71 height 9
click at [658, 220] on div "1 3 Read.All" at bounding box center [677, 226] width 108 height 17
click at [687, 250] on div "Files" at bounding box center [688, 249] width 79 height 8
